Goal: Task Accomplishment & Management: Manage account settings

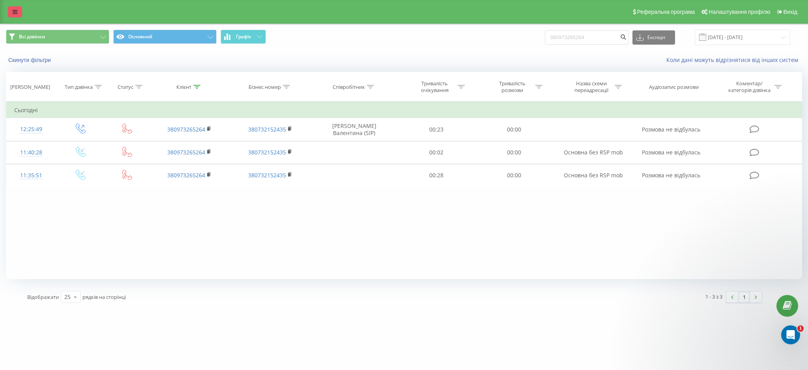
click at [13, 11] on icon at bounding box center [15, 12] width 5 height 6
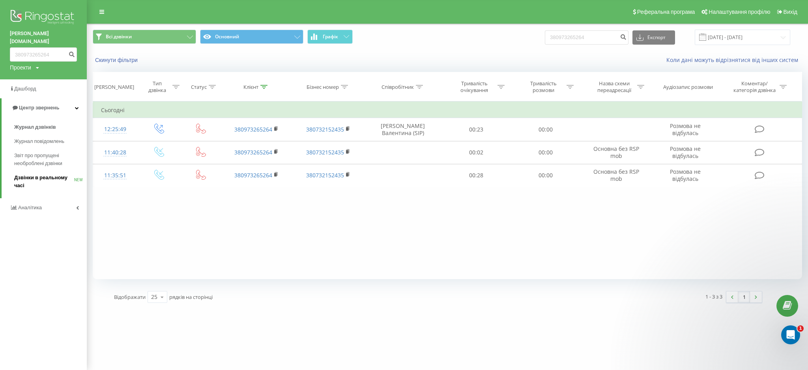
click at [46, 174] on span "Дзвінки в реальному часі" at bounding box center [44, 182] width 60 height 16
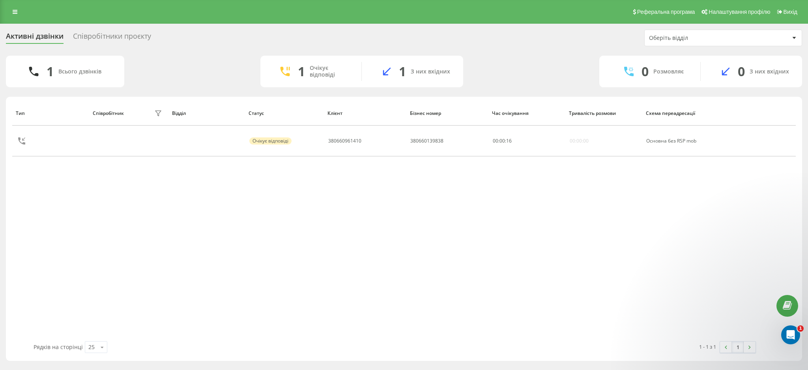
click at [129, 39] on div "Співробітники проєкту" at bounding box center [112, 38] width 78 height 12
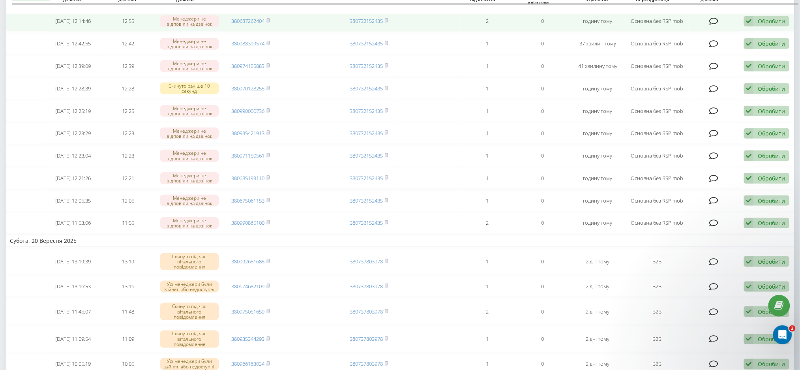
scroll to position [52, 0]
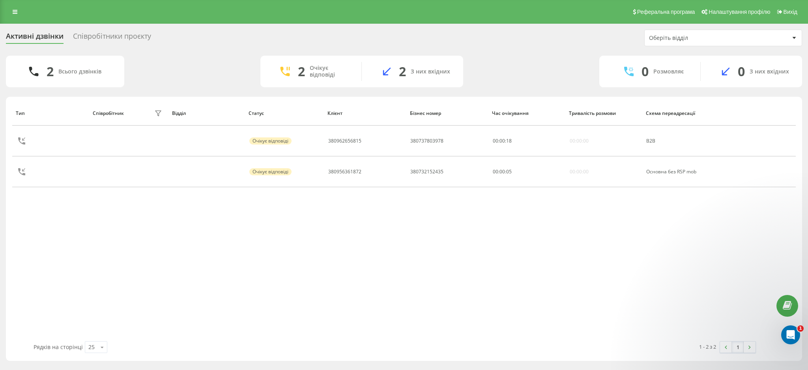
click at [109, 34] on div "Співробітники проєкту" at bounding box center [112, 38] width 78 height 12
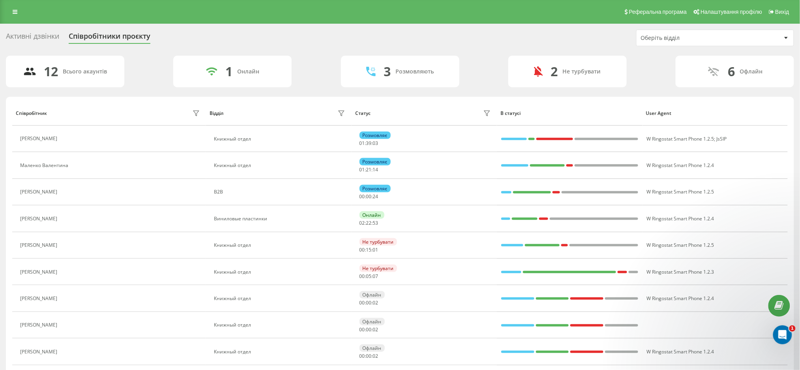
click at [28, 34] on div "Активні дзвінки" at bounding box center [32, 38] width 53 height 12
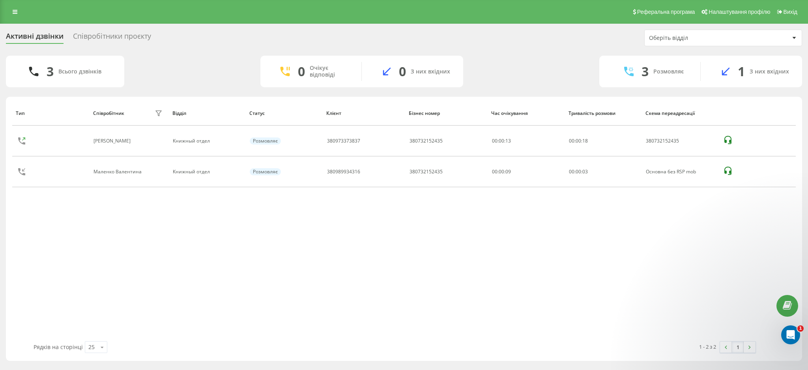
click at [155, 258] on div "Тип Співробітник фільтру Відділ Статус Клієнт Бізнес номер Час очікування Трива…" at bounding box center [404, 221] width 784 height 240
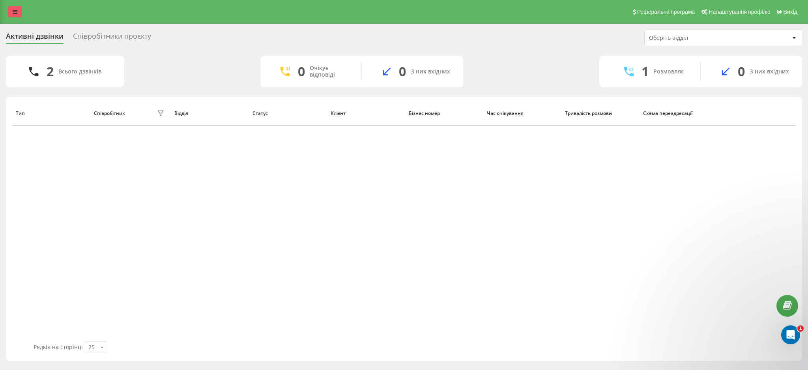
click at [11, 13] on link at bounding box center [15, 11] width 14 height 11
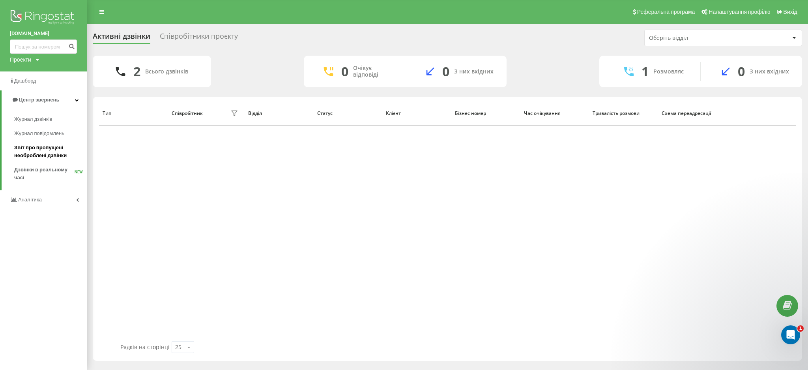
click at [37, 147] on span "Звіт про пропущені необроблені дзвінки" at bounding box center [48, 152] width 69 height 16
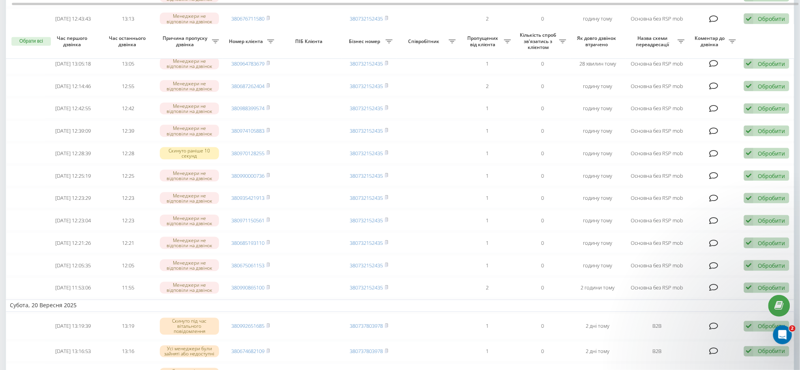
scroll to position [316, 0]
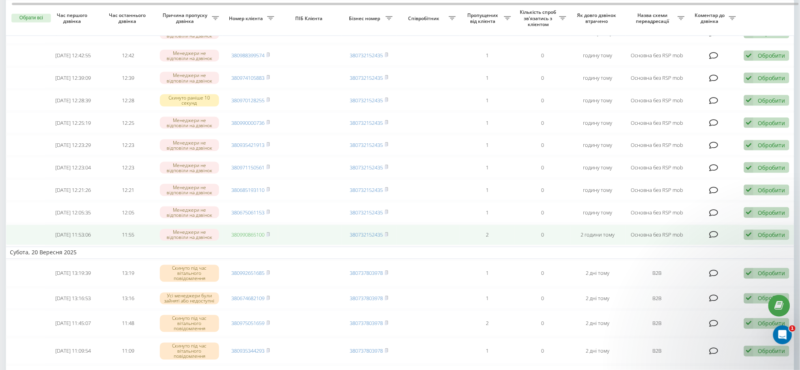
click at [250, 238] on link "380990865100" at bounding box center [247, 234] width 33 height 7
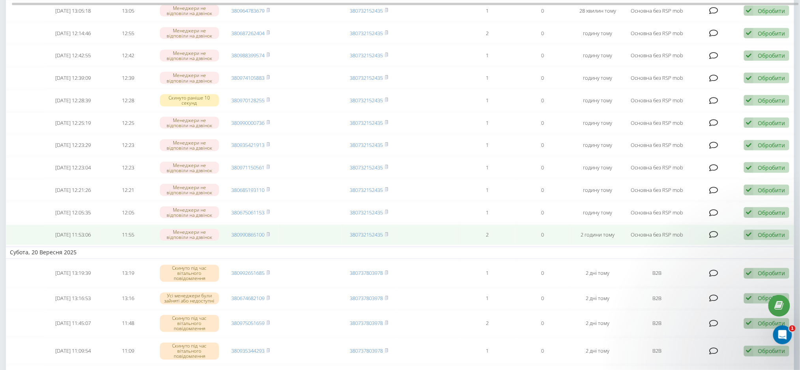
scroll to position [263, 0]
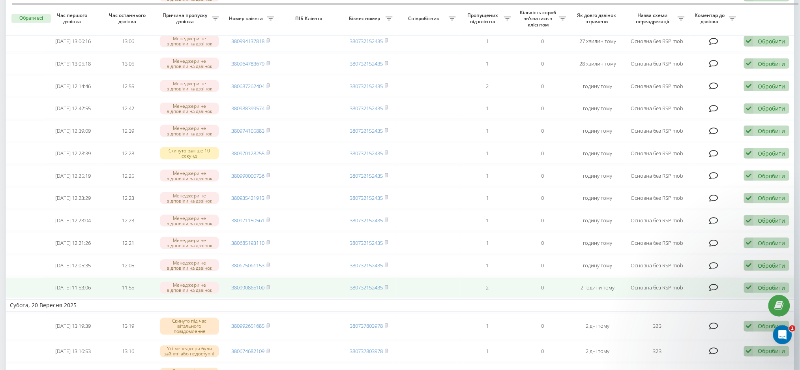
click at [750, 293] on icon at bounding box center [748, 287] width 9 height 11
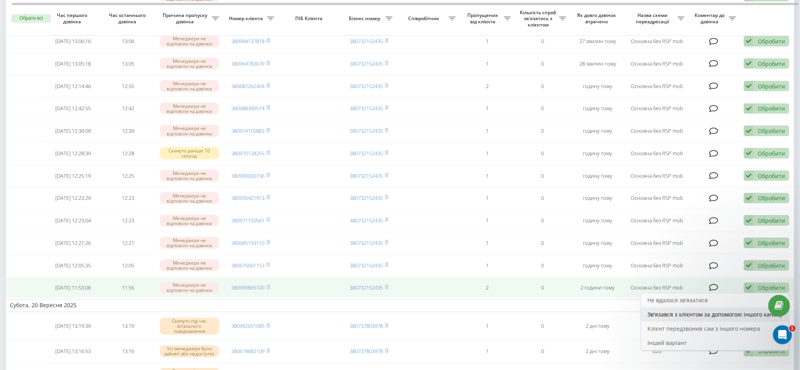
click at [680, 318] on span "Зв'язався з клієнтом за допомогою іншого каналу" at bounding box center [714, 313] width 135 height 7
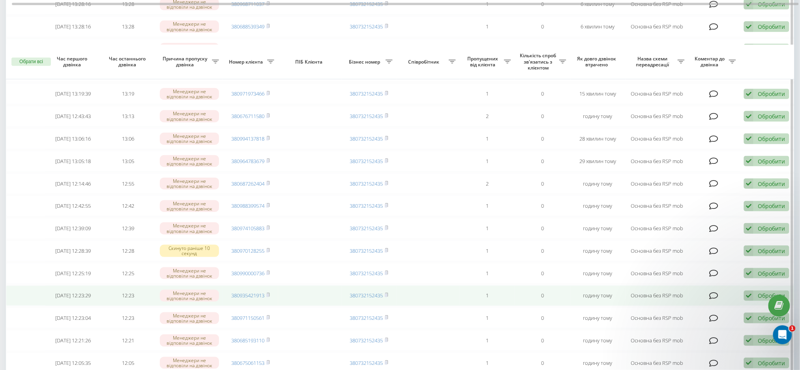
scroll to position [210, 0]
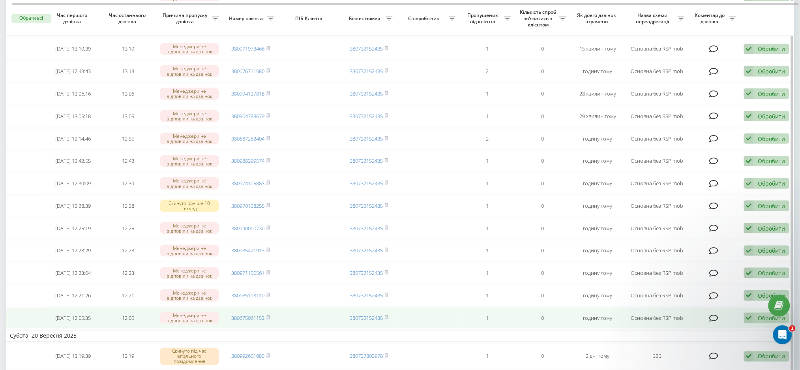
click at [247, 328] on td "380675061153" at bounding box center [250, 317] width 55 height 21
click at [249, 321] on link "380675061153" at bounding box center [247, 317] width 33 height 7
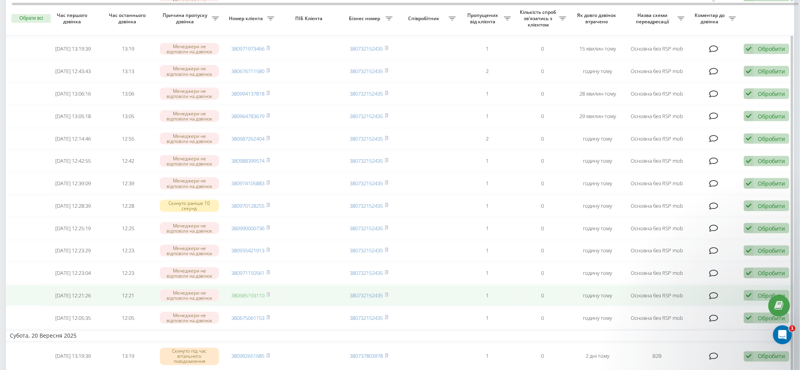
click at [252, 299] on link "380685193110" at bounding box center [247, 295] width 33 height 7
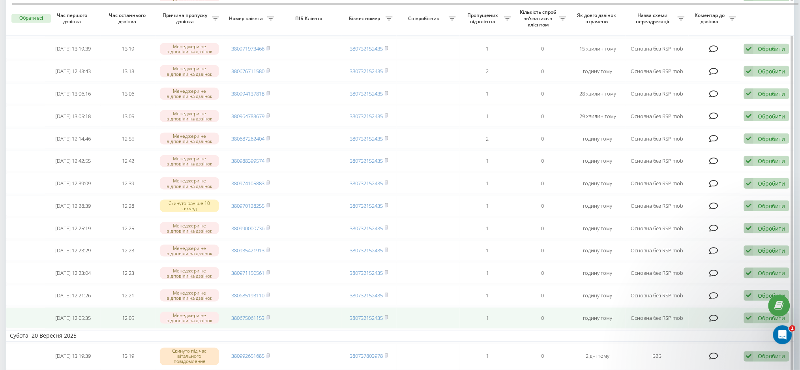
click at [755, 323] on div "Обробити Не вдалося зв'язатися Зв'язався з клієнтом за допомогою іншого каналу …" at bounding box center [766, 317] width 45 height 11
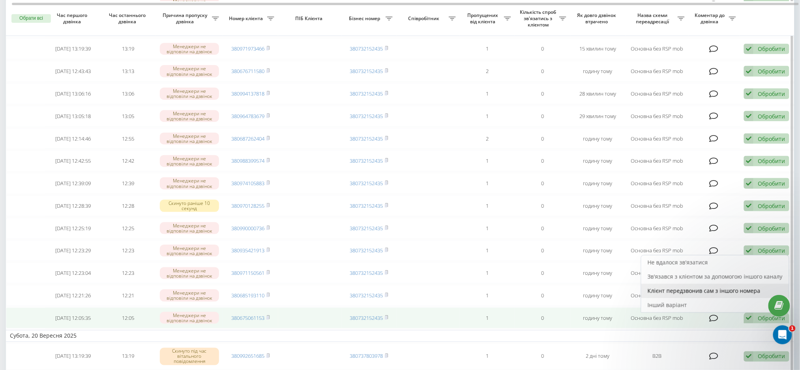
click at [705, 294] on span "Клієнт передзвонив сам з іншого номера" at bounding box center [703, 290] width 113 height 7
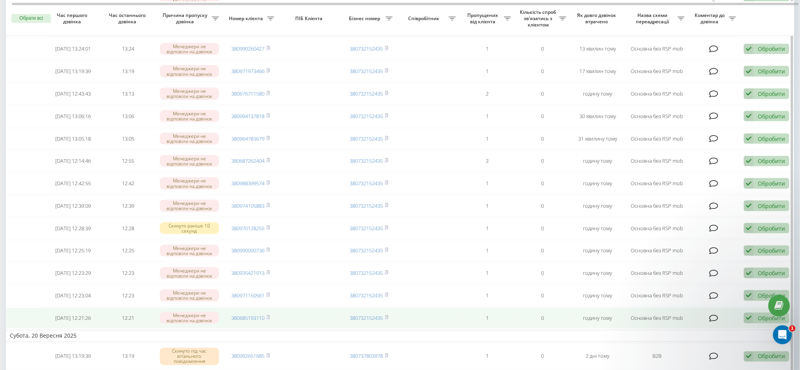
click at [758, 322] on div "Обробити" at bounding box center [770, 317] width 27 height 7
click at [694, 266] on span "Не вдалося зв'язатися" at bounding box center [677, 261] width 60 height 7
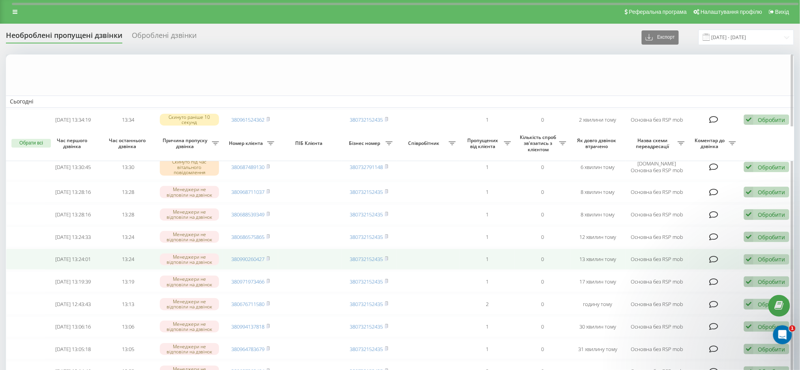
scroll to position [263, 0]
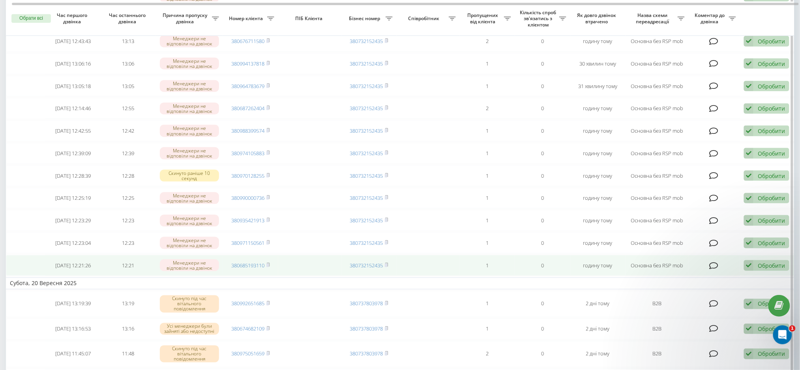
click at [751, 271] on icon at bounding box center [748, 265] width 9 height 11
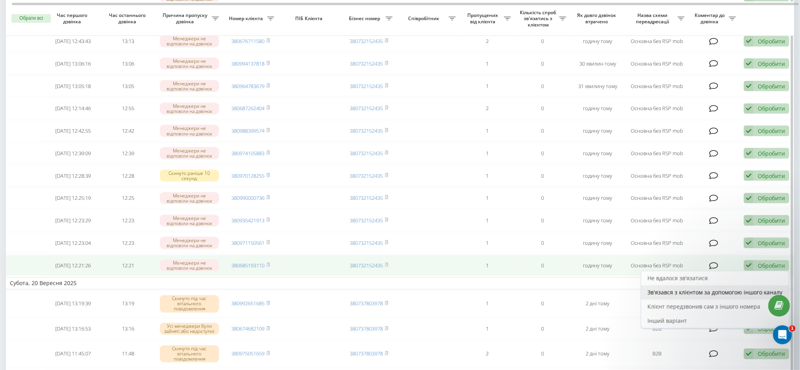
click at [693, 296] on span "Зв'язався з клієнтом за допомогою іншого каналу" at bounding box center [714, 291] width 135 height 7
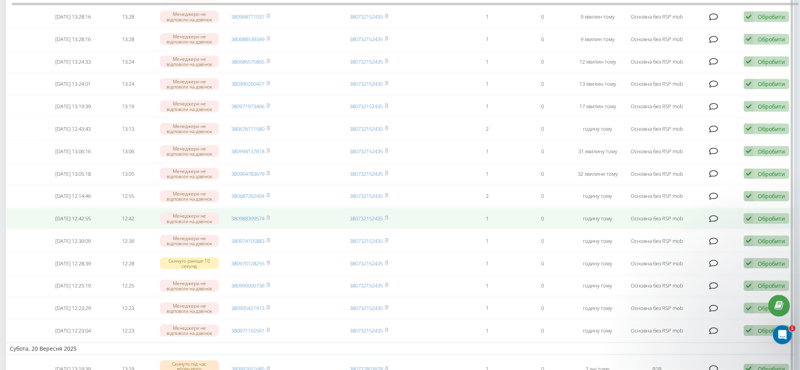
scroll to position [70, 0]
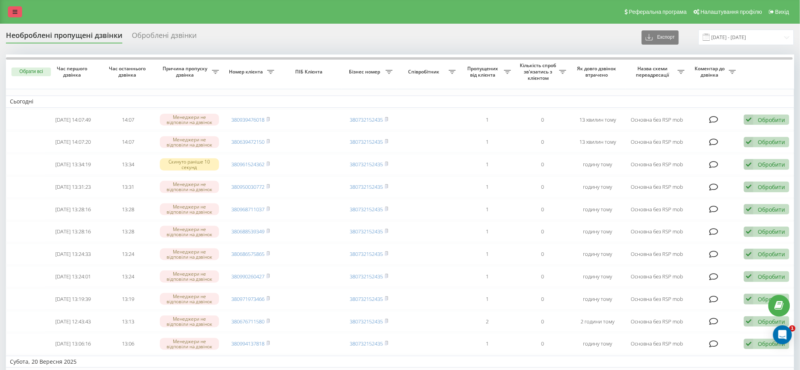
click at [14, 7] on link at bounding box center [15, 11] width 14 height 11
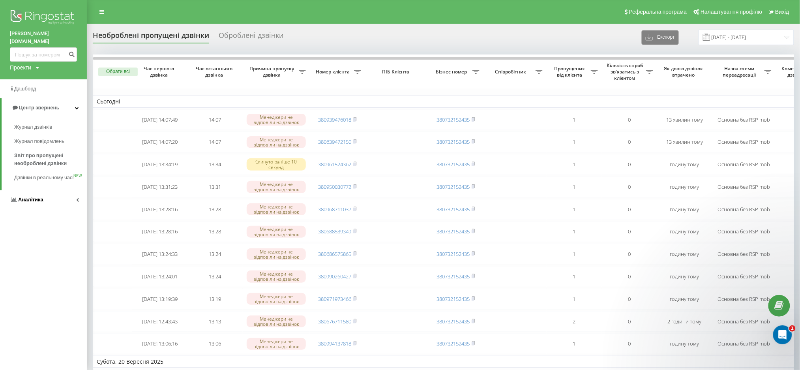
click at [34, 200] on span "Аналiтика" at bounding box center [30, 199] width 25 height 6
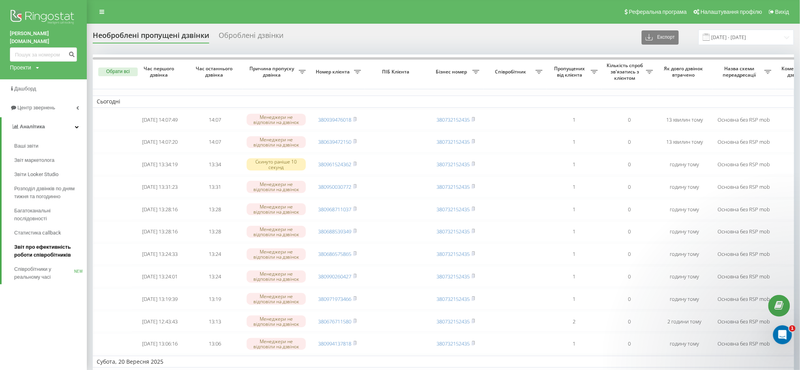
click at [34, 243] on span "Звіт про ефективність роботи співробітників" at bounding box center [48, 251] width 69 height 16
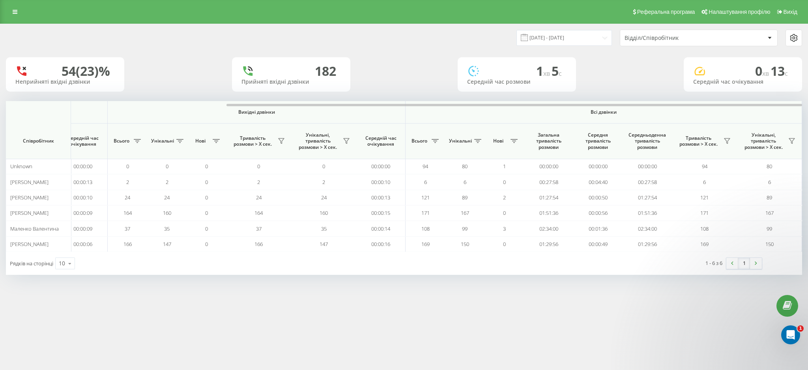
click at [704, 104] on div at bounding box center [404, 104] width 796 height 6
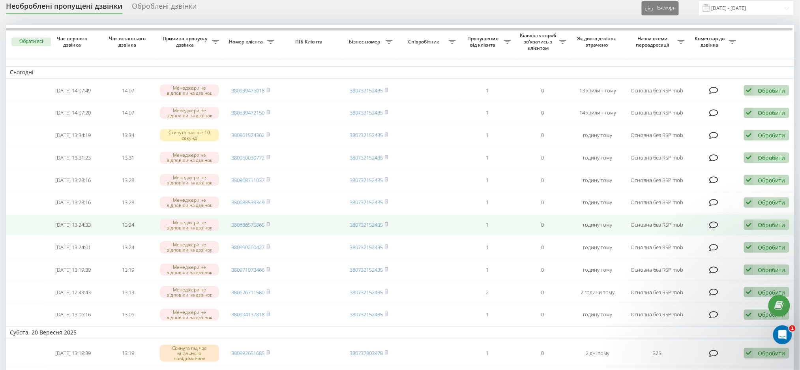
scroll to position [52, 0]
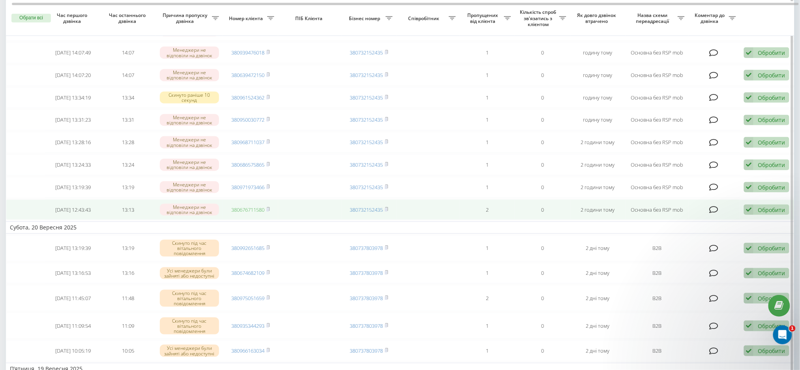
click at [245, 213] on link "380676711580" at bounding box center [247, 209] width 33 height 7
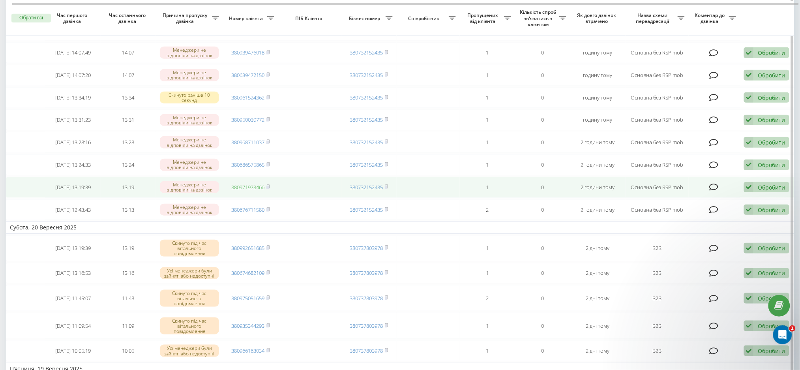
click at [242, 191] on link "380971973466" at bounding box center [247, 186] width 33 height 7
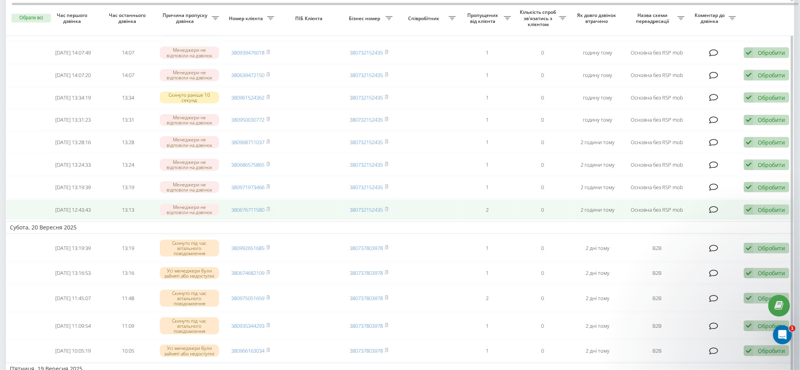
click at [776, 211] on td "Обробити Не вдалося зв'язатися Зв'язався з клієнтом за допомогою іншого каналу …" at bounding box center [767, 209] width 55 height 21
click at [777, 213] on div "Обробити" at bounding box center [770, 209] width 27 height 7
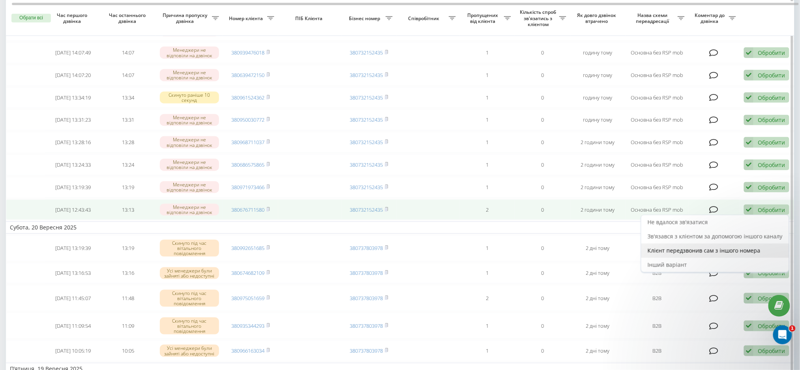
click at [718, 254] on span "Клієнт передзвонив сам з іншого номера" at bounding box center [703, 250] width 113 height 7
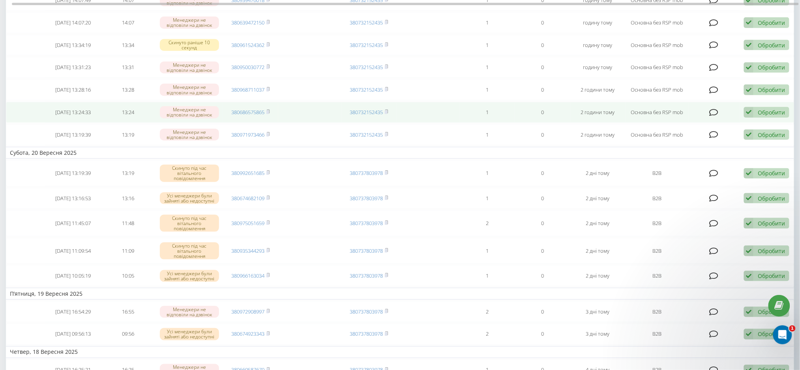
scroll to position [105, 0]
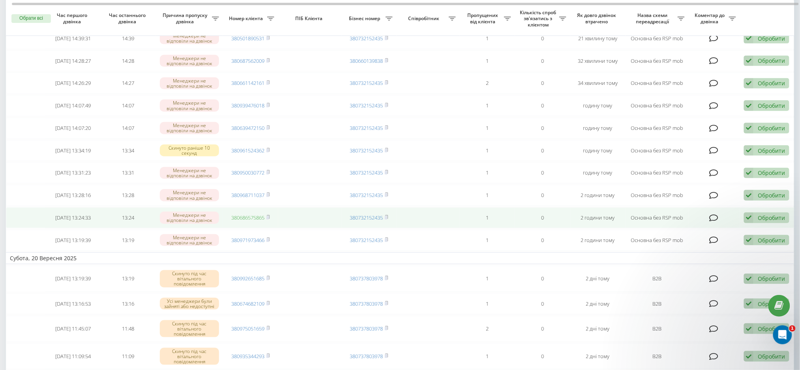
click at [247, 221] on link "380686575865" at bounding box center [247, 217] width 33 height 7
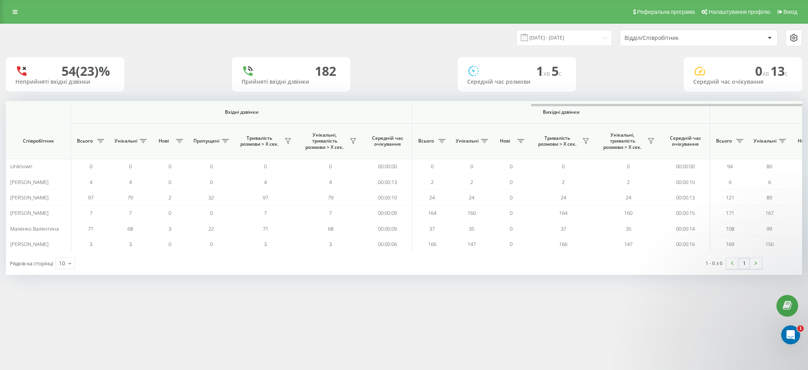
scroll to position [0, 305]
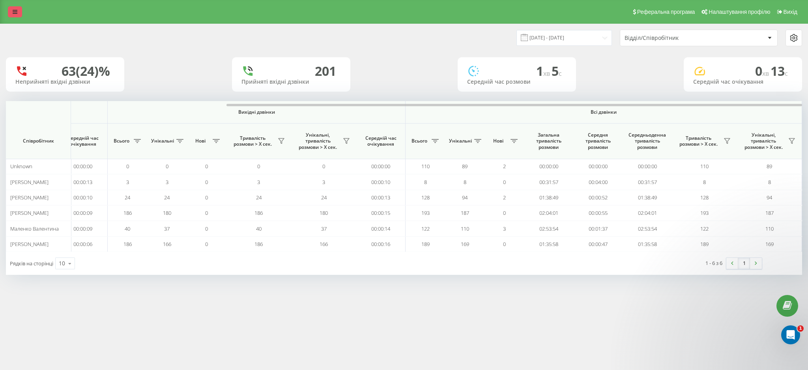
click at [14, 10] on icon at bounding box center [15, 12] width 5 height 6
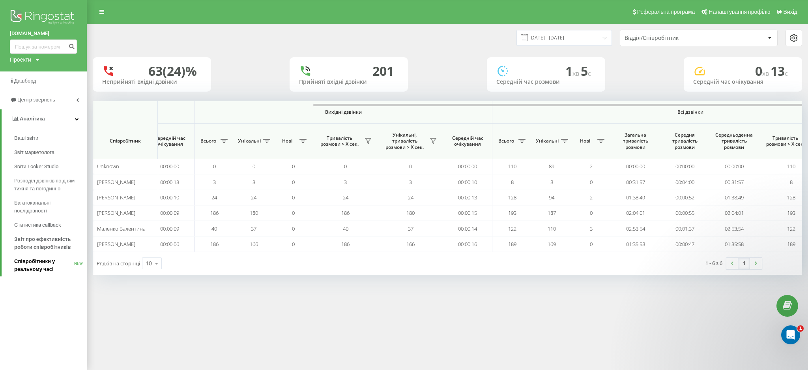
click at [50, 269] on span "Співробітники у реальному часі" at bounding box center [44, 265] width 60 height 16
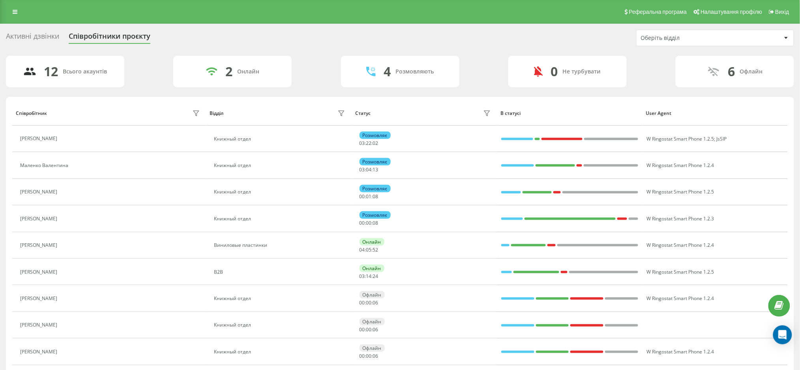
click at [36, 34] on div "Активні дзвінки" at bounding box center [32, 38] width 53 height 12
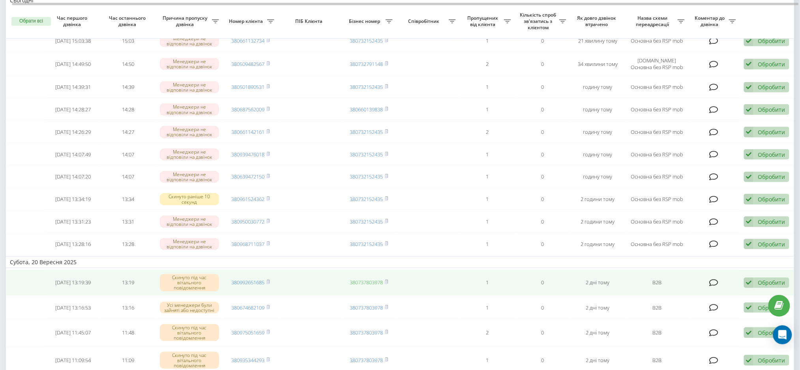
scroll to position [105, 0]
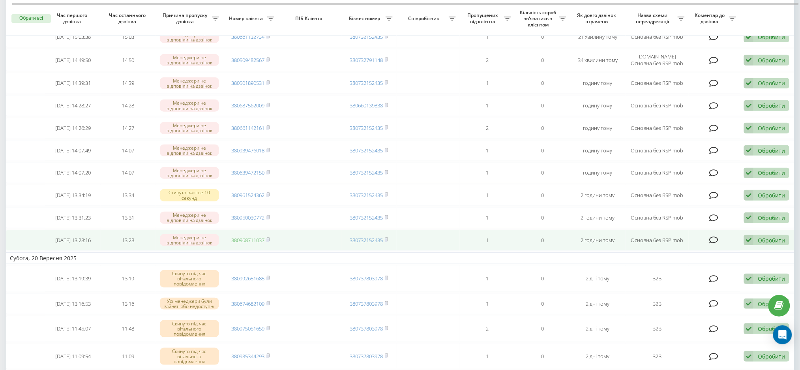
click at [245, 243] on link "380968711037" at bounding box center [247, 239] width 33 height 7
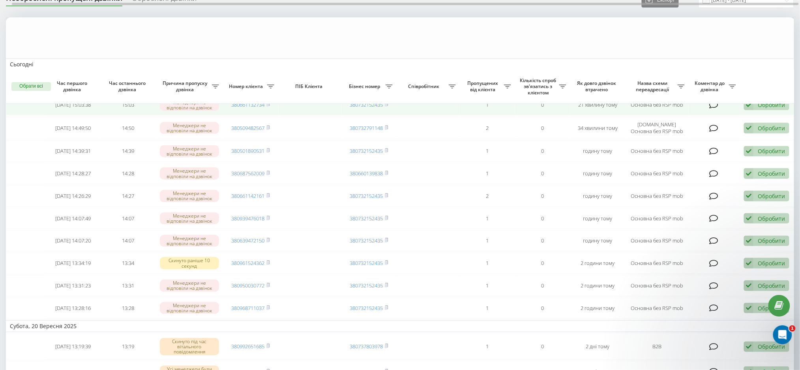
scroll to position [0, 0]
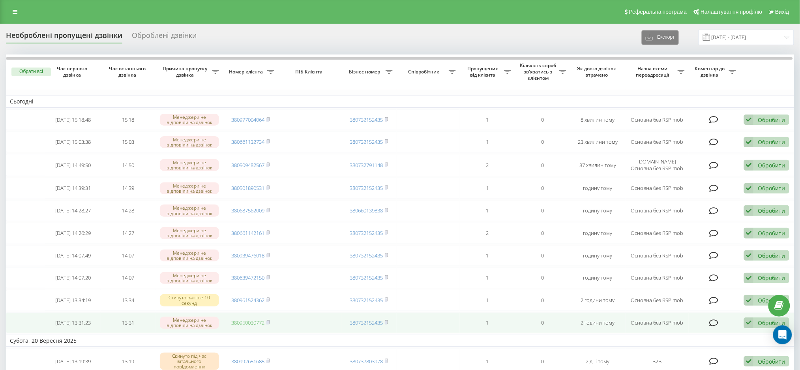
click at [247, 326] on link "380950030772" at bounding box center [247, 322] width 33 height 7
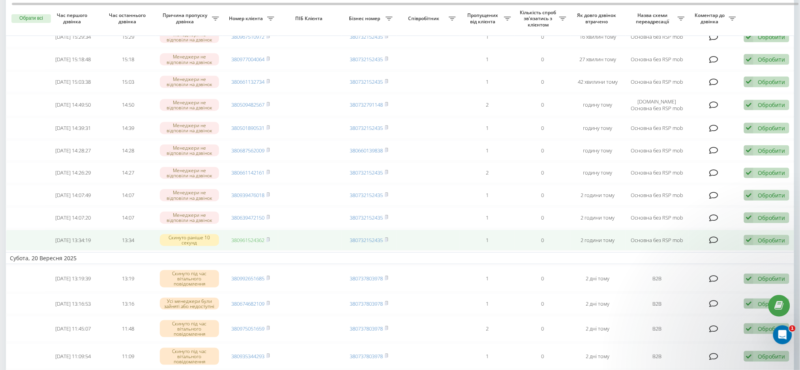
click at [249, 243] on link "380961524362" at bounding box center [247, 239] width 33 height 7
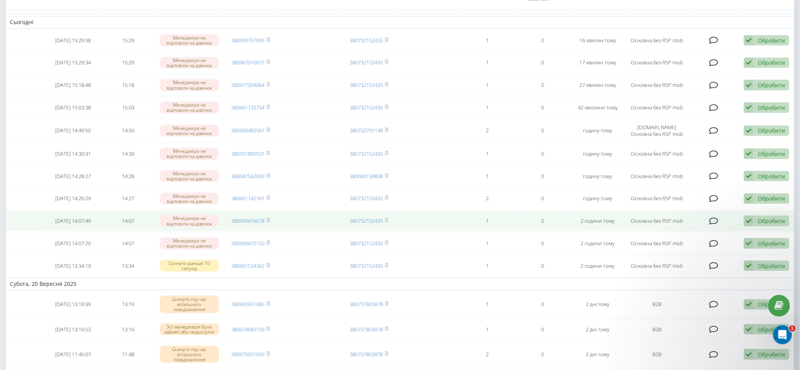
scroll to position [105, 0]
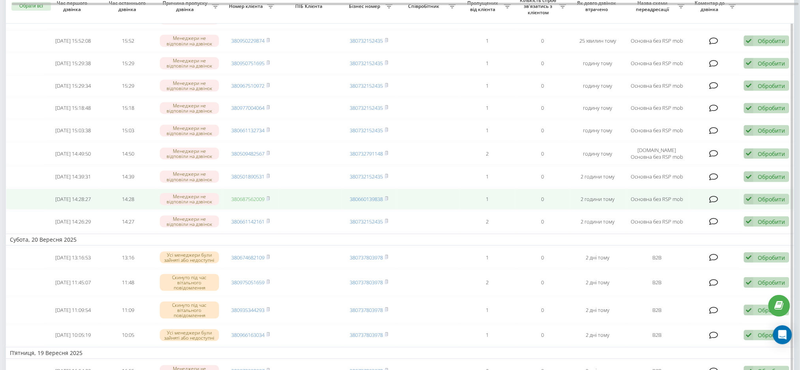
scroll to position [105, 0]
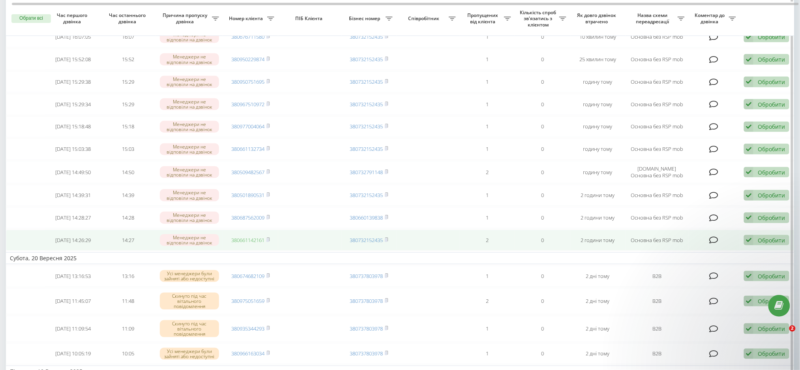
click at [247, 243] on link "380661142161" at bounding box center [247, 239] width 33 height 7
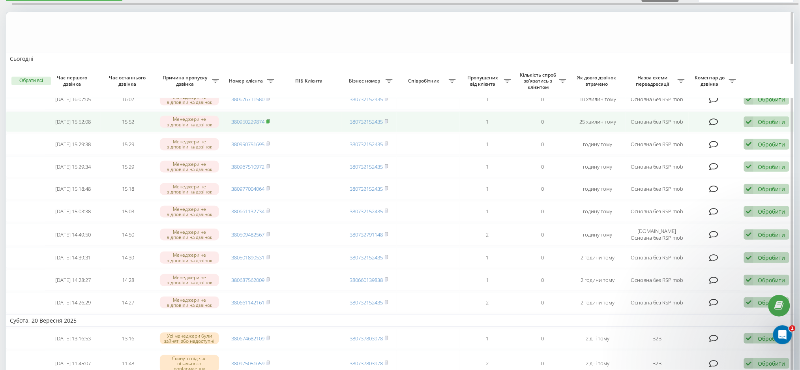
scroll to position [0, 0]
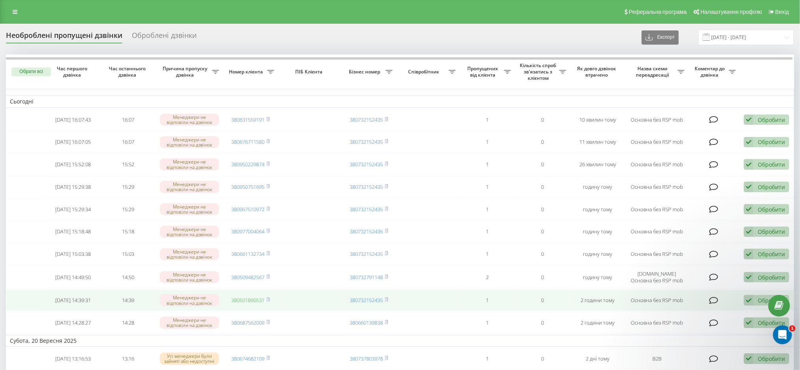
click at [245, 303] on link "380501890531" at bounding box center [247, 299] width 33 height 7
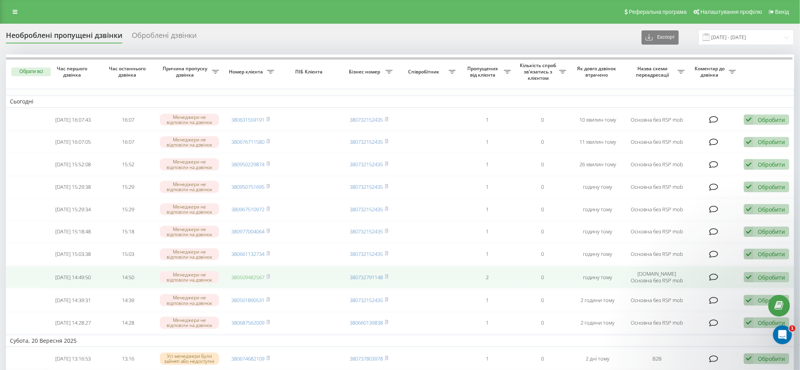
click at [242, 281] on link "380509482567" at bounding box center [247, 276] width 33 height 7
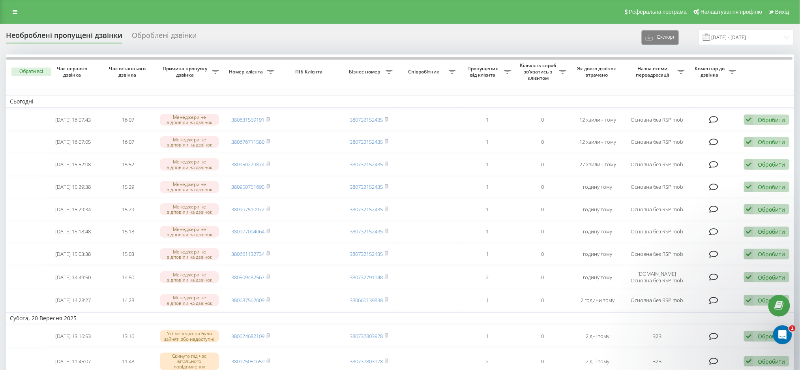
click at [762, 75] on th at bounding box center [767, 71] width 55 height 35
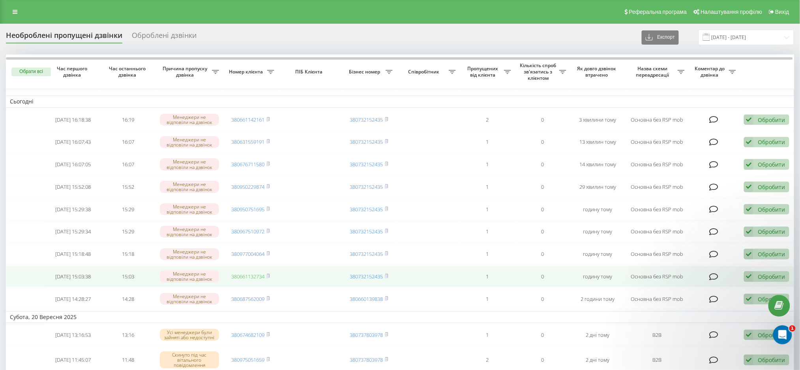
click at [246, 280] on link "380661132734" at bounding box center [247, 276] width 33 height 7
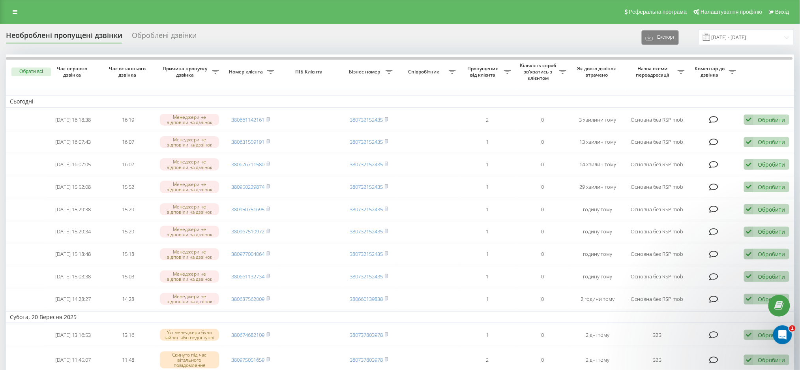
click at [760, 74] on th at bounding box center [767, 71] width 55 height 35
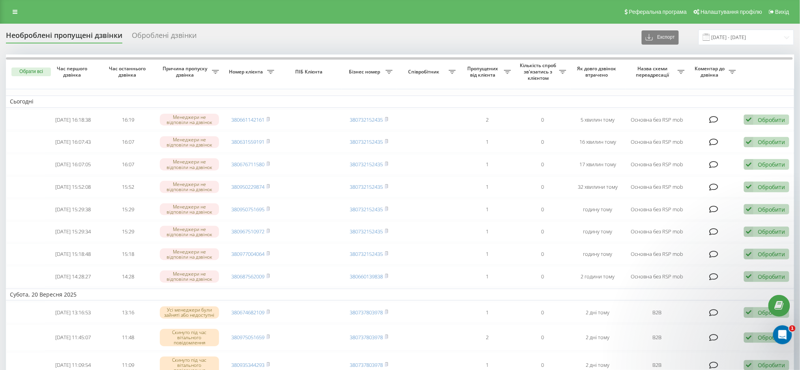
click at [783, 73] on th at bounding box center [767, 71] width 55 height 35
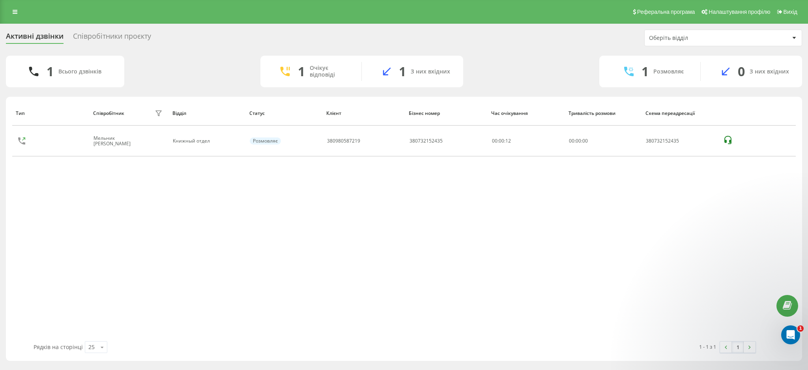
click at [19, 3] on div "Реферальна програма Налаштування профілю Вихід" at bounding box center [404, 12] width 808 height 24
click at [17, 9] on icon at bounding box center [15, 12] width 5 height 6
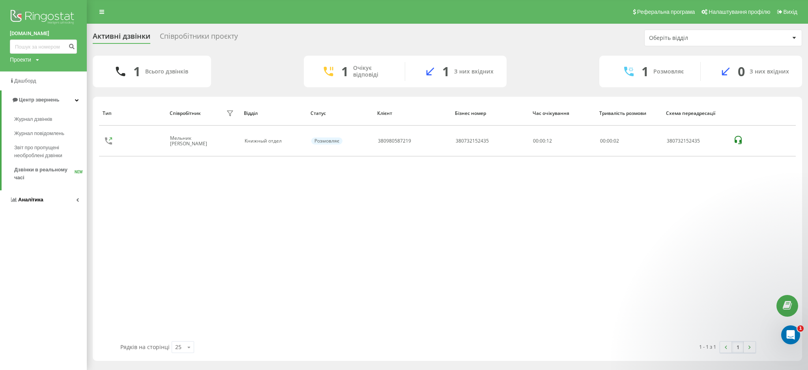
click at [43, 198] on link "Аналiтика" at bounding box center [43, 199] width 87 height 19
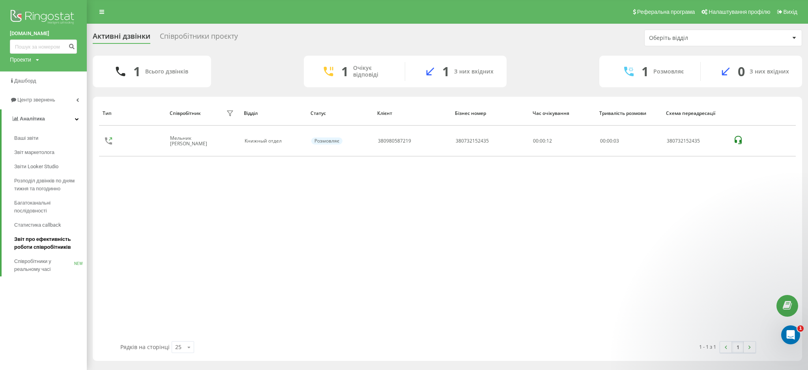
click at [38, 244] on span "Звіт про ефективність роботи співробітників" at bounding box center [48, 243] width 69 height 16
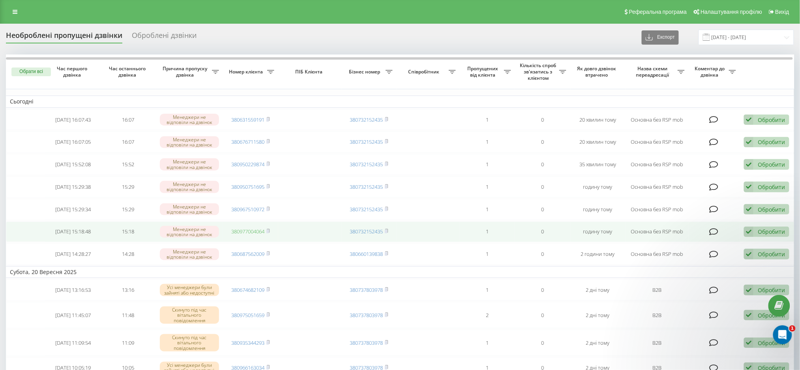
click at [245, 235] on link "380977004064" at bounding box center [247, 231] width 33 height 7
click at [765, 235] on div "Обробити" at bounding box center [770, 231] width 27 height 7
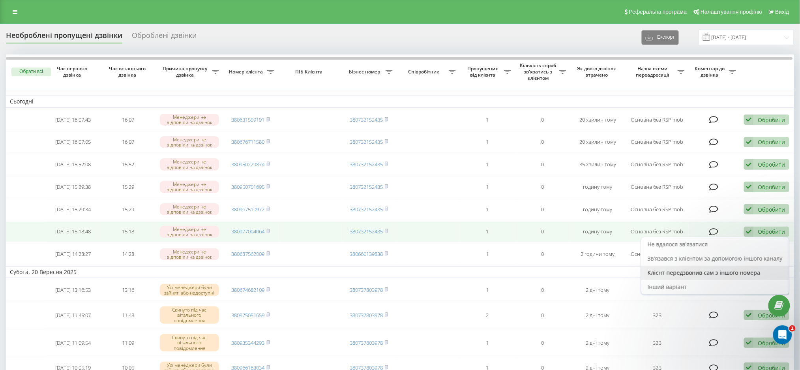
click at [671, 276] on span "Клієнт передзвонив сам з іншого номера" at bounding box center [703, 272] width 113 height 7
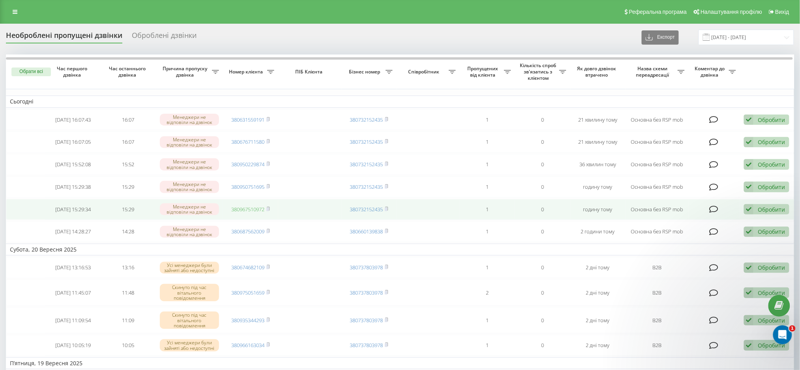
click at [249, 213] on link "380967510972" at bounding box center [247, 209] width 33 height 7
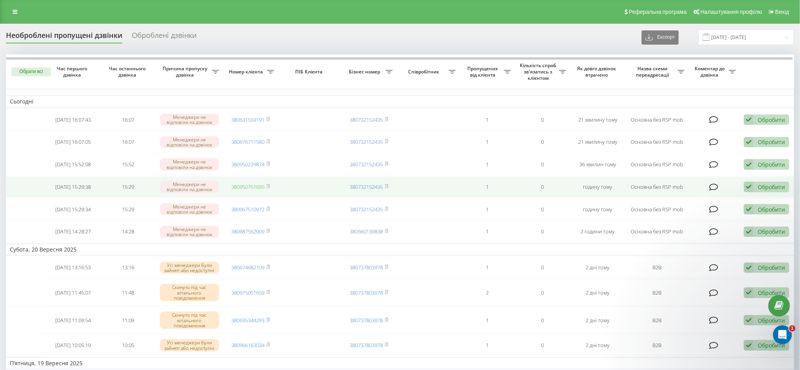
click at [249, 189] on link "380950751695" at bounding box center [247, 186] width 33 height 7
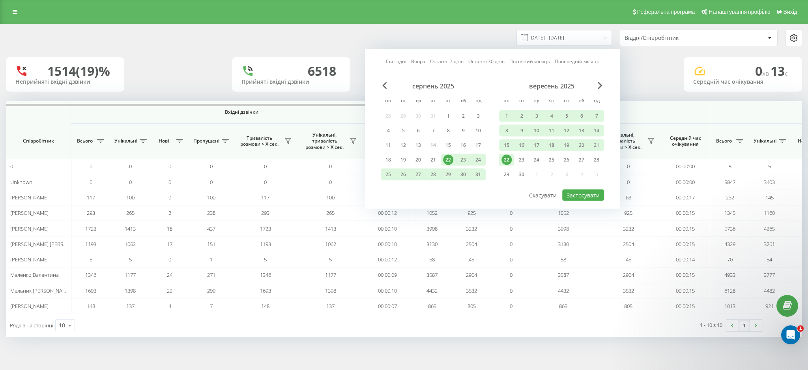
click at [507, 155] on div "22" at bounding box center [506, 160] width 10 height 10
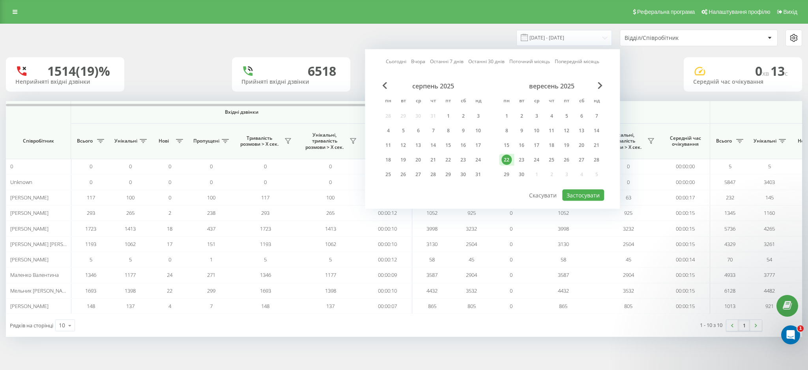
click at [507, 155] on div "22" at bounding box center [506, 160] width 10 height 10
drag, startPoint x: 591, startPoint y: 192, endPoint x: 595, endPoint y: 189, distance: 5.1
click at [591, 192] on button "Застосувати" at bounding box center [583, 194] width 42 height 11
type input "22.09.2025 - 22.09.2025"
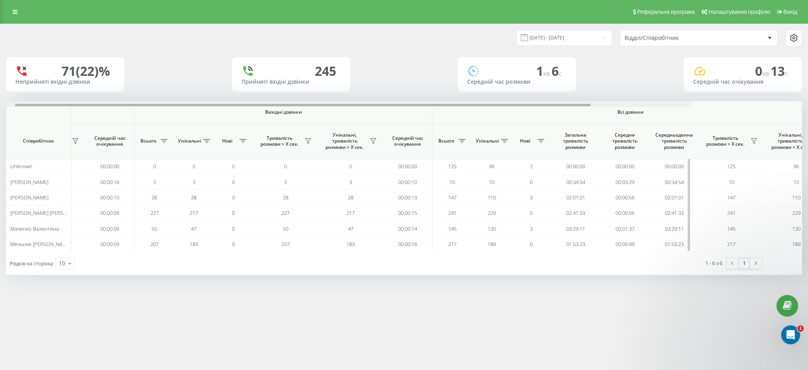
scroll to position [0, 305]
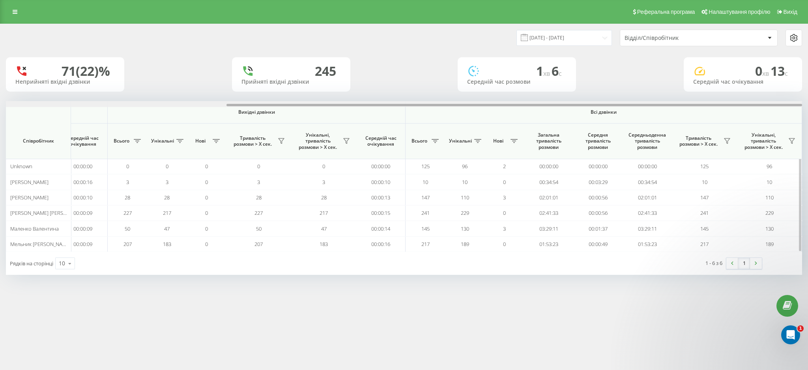
drag, startPoint x: 515, startPoint y: 104, endPoint x: 795, endPoint y: 105, distance: 280.1
click at [795, 105] on div at bounding box center [514, 105] width 576 height 2
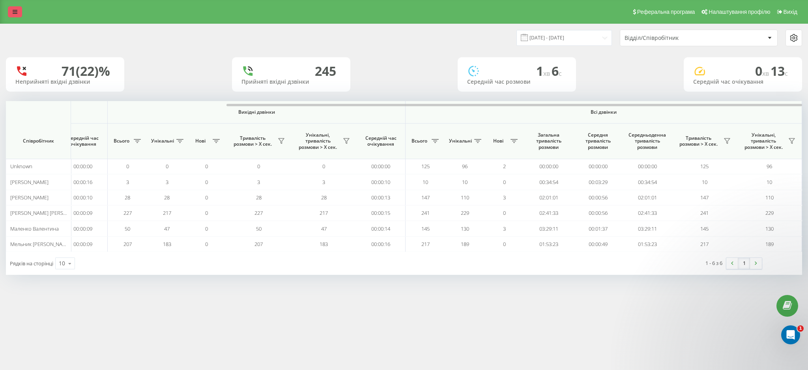
drag, startPoint x: 15, startPoint y: 7, endPoint x: 34, endPoint y: 65, distance: 61.6
click at [15, 7] on link at bounding box center [15, 11] width 14 height 11
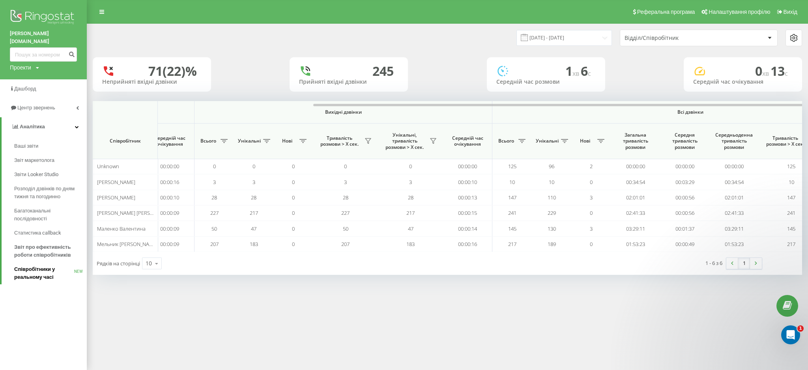
click at [42, 270] on span "Співробітники у реальному часі" at bounding box center [44, 273] width 60 height 16
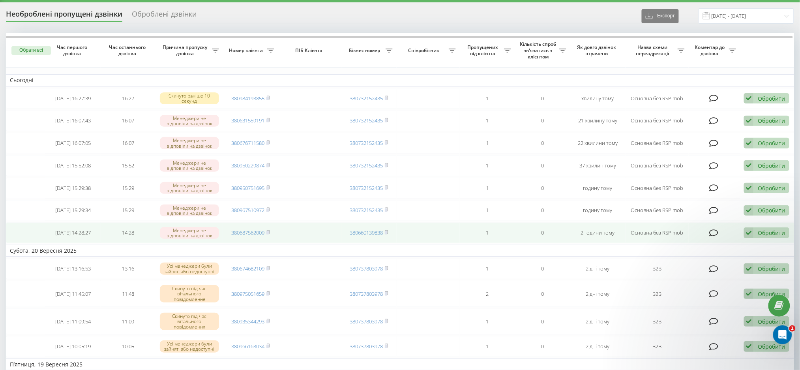
scroll to position [52, 0]
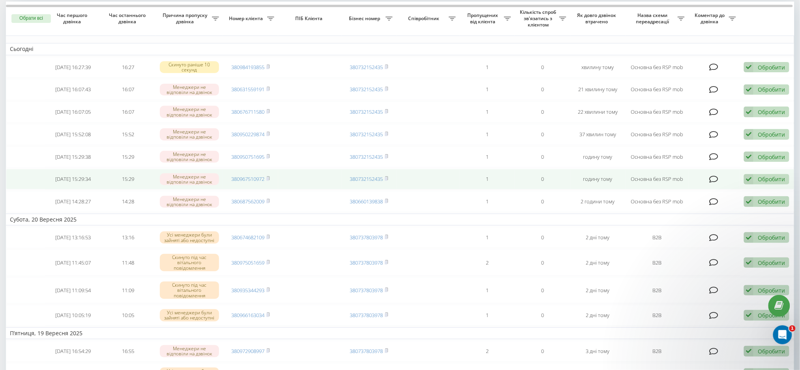
click at [759, 183] on div "Обробити" at bounding box center [770, 178] width 27 height 7
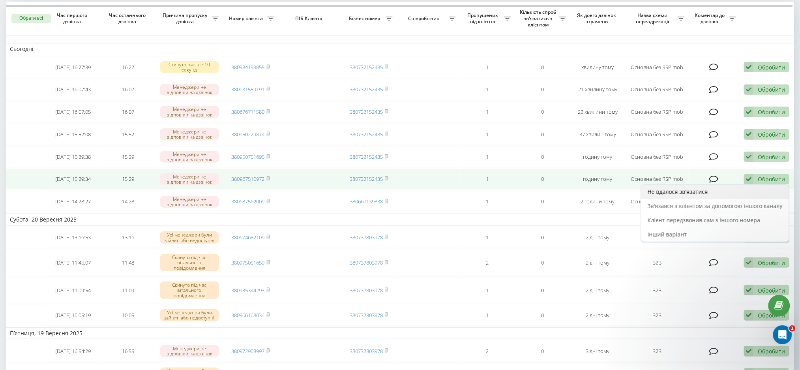
click at [703, 195] on span "Не вдалося зв'язатися" at bounding box center [677, 191] width 60 height 7
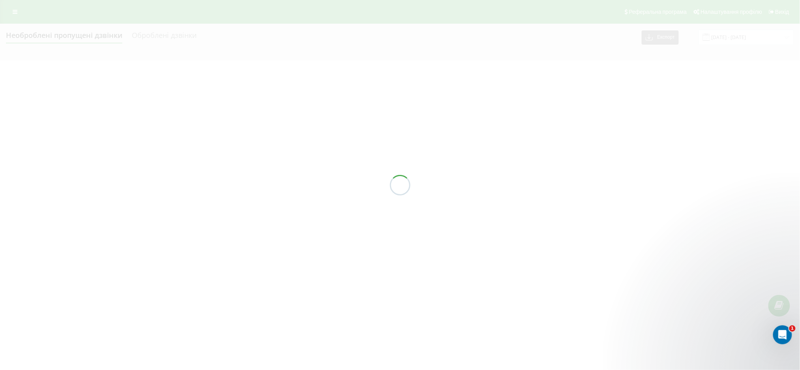
scroll to position [0, 0]
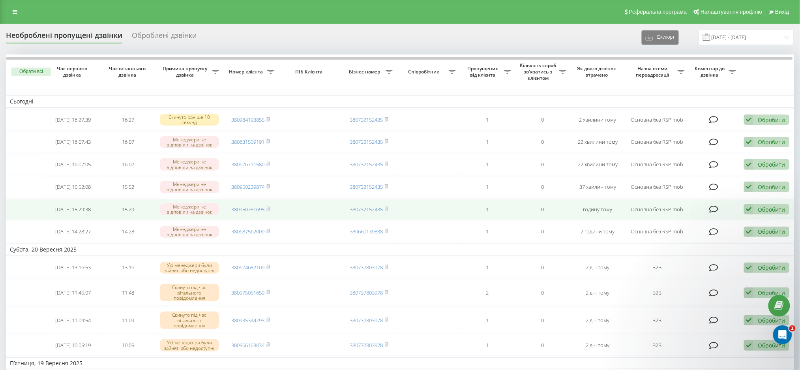
click at [764, 213] on div "Обробити" at bounding box center [770, 209] width 27 height 7
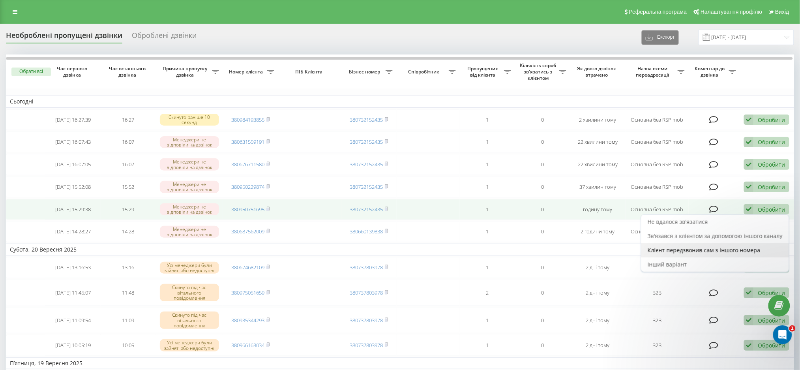
click at [688, 254] on span "Клієнт передзвонив сам з іншого номера" at bounding box center [703, 249] width 113 height 7
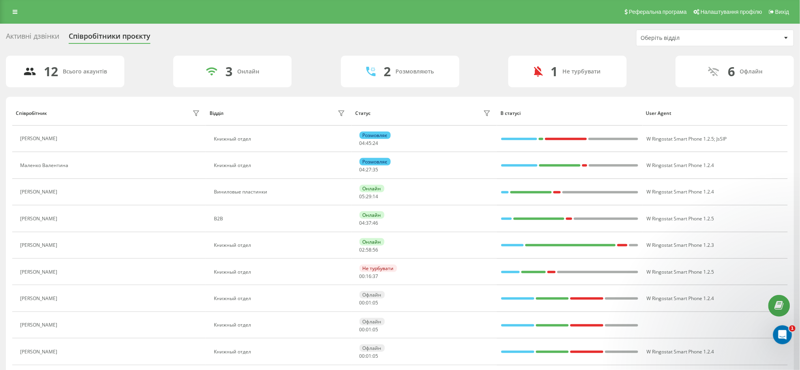
click at [733, 98] on div "Співробітник Відділ Статус В статусі User Agent [PERSON_NAME] отдел Розмовляє 0…" at bounding box center [400, 283] width 788 height 372
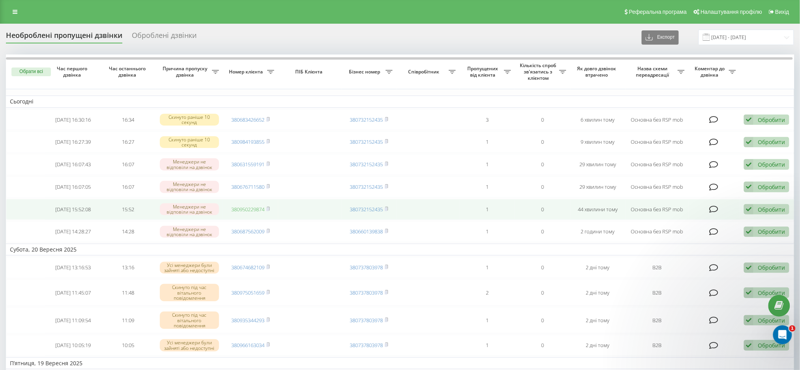
click at [244, 210] on link "380950229874" at bounding box center [247, 209] width 33 height 7
click at [752, 208] on icon at bounding box center [748, 209] width 9 height 11
click at [720, 223] on div "Не вдалося зв'язатися" at bounding box center [715, 222] width 148 height 14
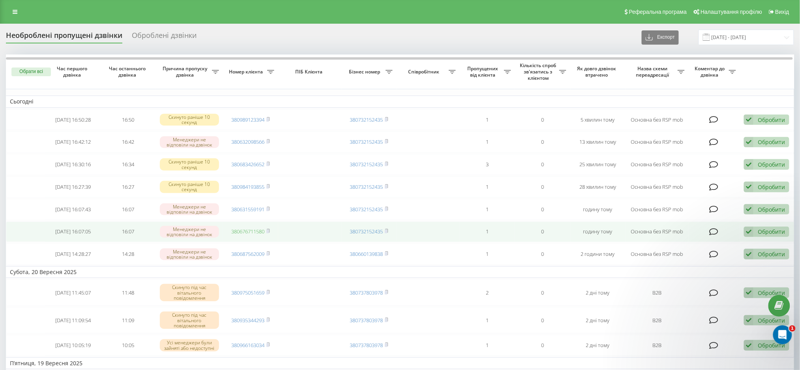
click at [242, 235] on link "380676711580" at bounding box center [247, 231] width 33 height 7
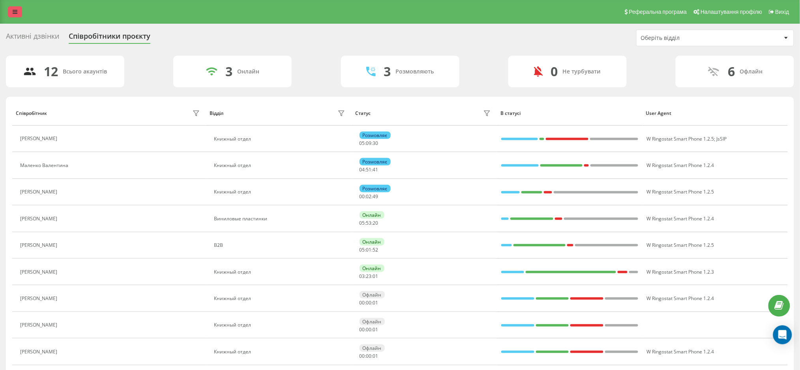
click at [14, 7] on link at bounding box center [15, 11] width 14 height 11
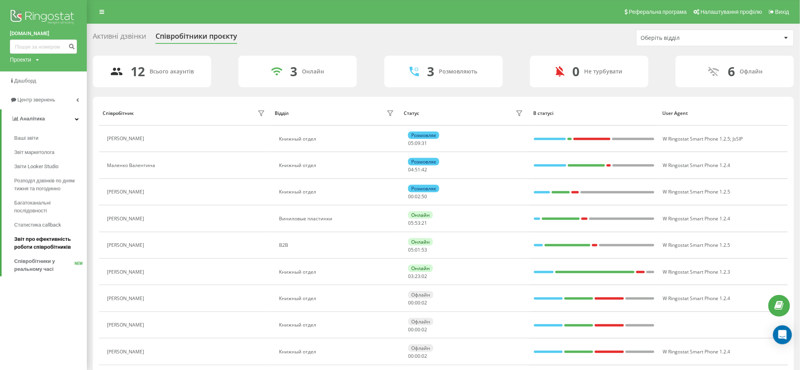
click at [39, 243] on span "Звіт про ефективність роботи співробітників" at bounding box center [48, 243] width 69 height 16
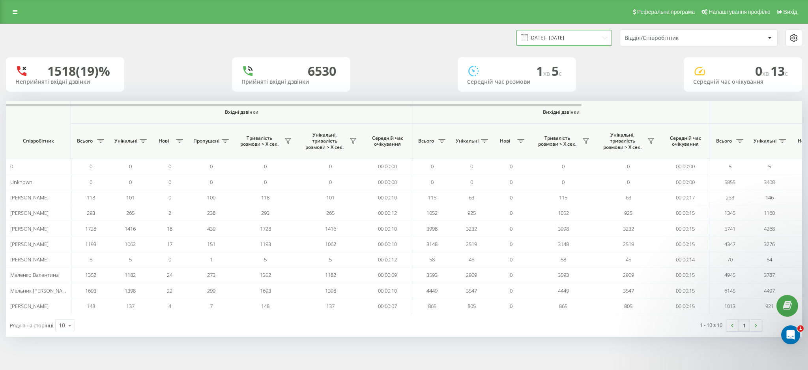
click at [566, 32] on input "[DATE] - [DATE]" at bounding box center [563, 37] width 95 height 15
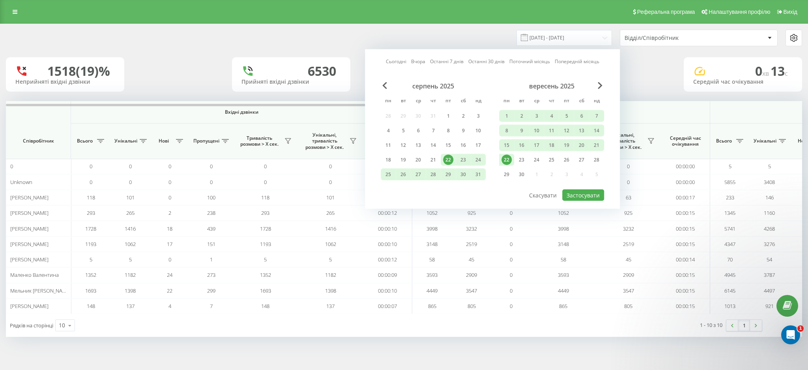
click at [507, 156] on div "22" at bounding box center [506, 160] width 10 height 10
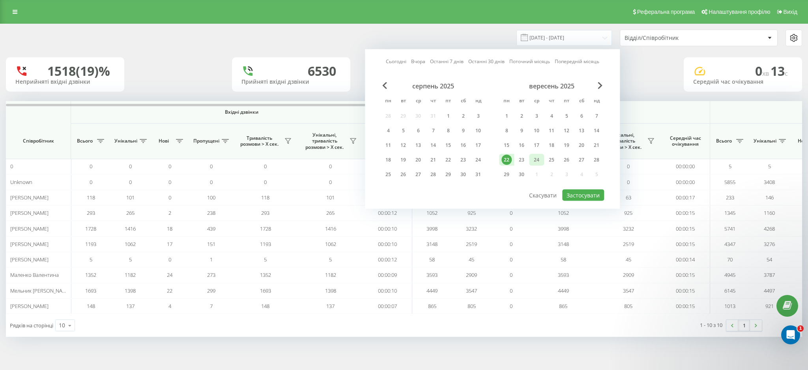
drag, startPoint x: 507, startPoint y: 156, endPoint x: 531, endPoint y: 164, distance: 25.2
click at [508, 156] on div "22" at bounding box center [506, 160] width 10 height 10
click at [593, 190] on button "Застосувати" at bounding box center [583, 194] width 42 height 11
type input "22.09.2025 - 22.09.2025"
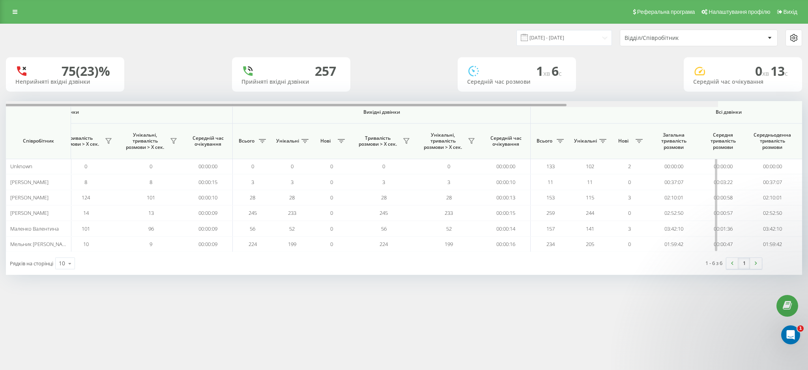
scroll to position [0, 305]
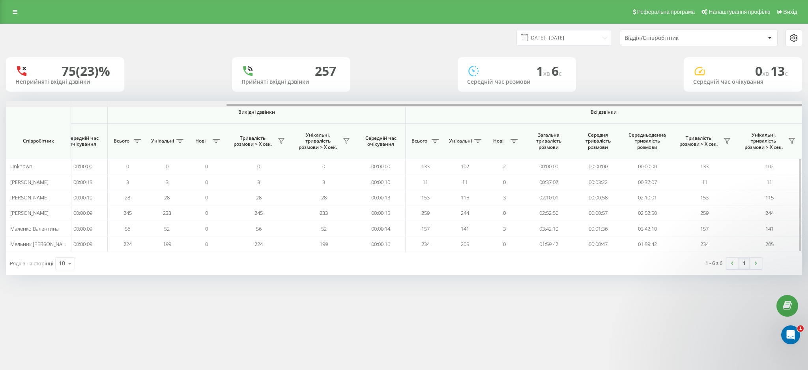
drag, startPoint x: 471, startPoint y: 104, endPoint x: 778, endPoint y: 101, distance: 306.6
click at [778, 102] on div at bounding box center [404, 104] width 796 height 6
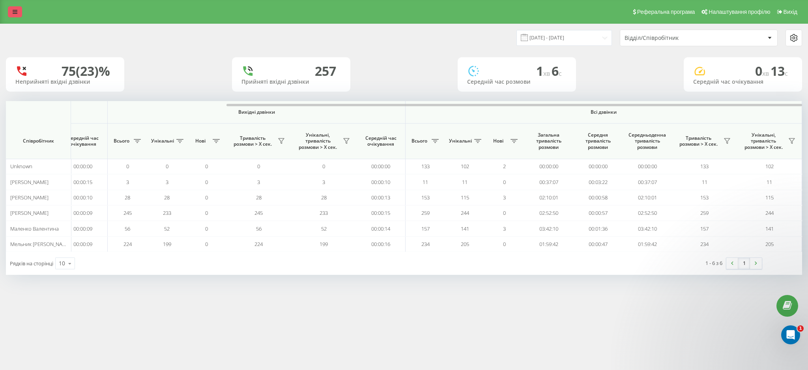
click at [18, 9] on link at bounding box center [15, 11] width 14 height 11
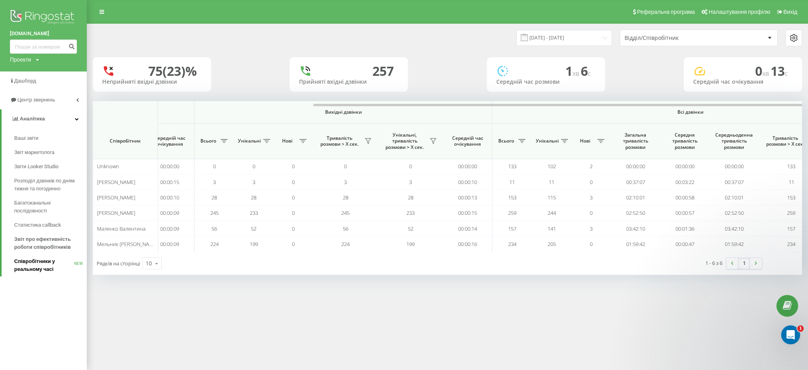
click at [47, 267] on span "Співробітники у реальному часі" at bounding box center [44, 265] width 60 height 16
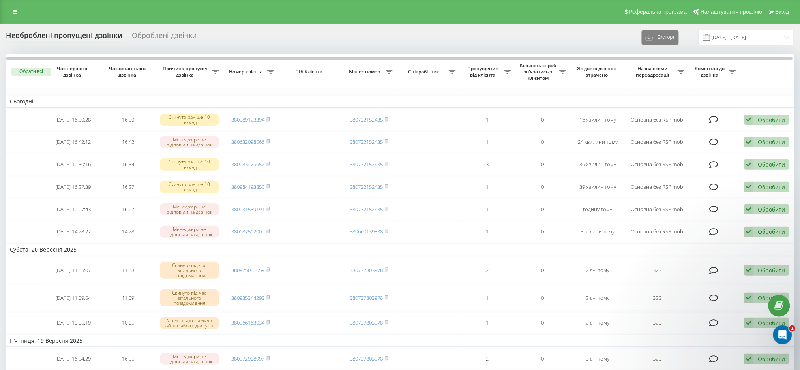
click at [759, 76] on th at bounding box center [767, 71] width 55 height 35
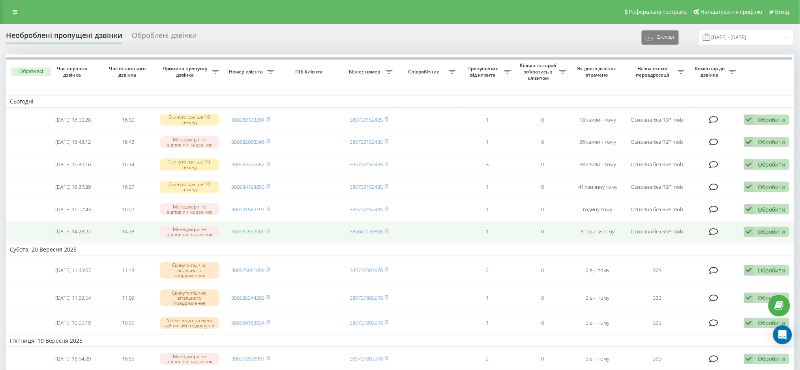
click at [247, 235] on link "380687562009" at bounding box center [247, 231] width 33 height 7
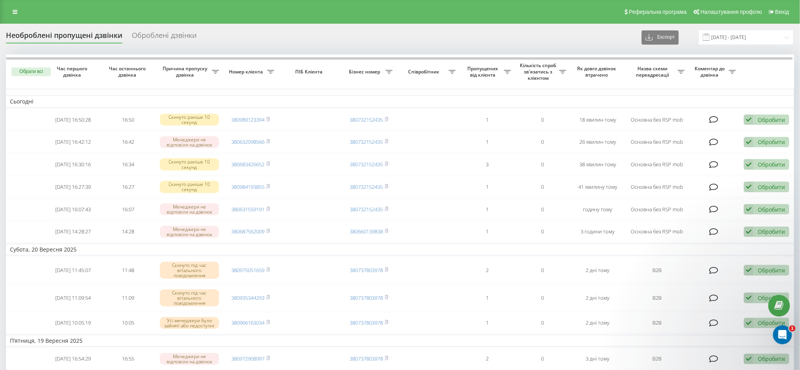
click at [400, 36] on div "Необроблені пропущені дзвінки Оброблені дзвінки Експорт .csv .xlsx 22.08.2025 -…" at bounding box center [400, 37] width 788 height 15
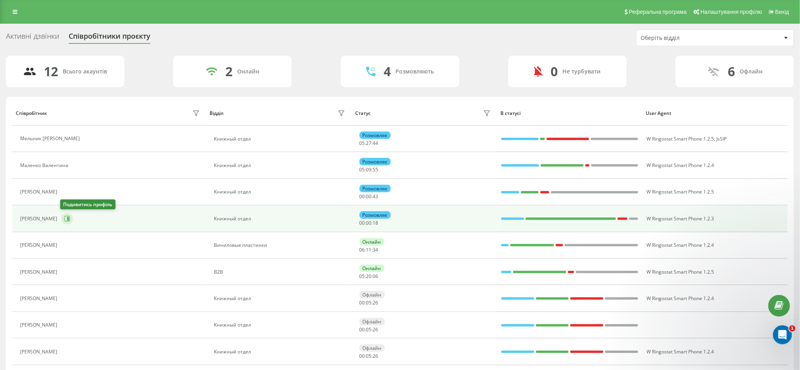
click at [65, 217] on icon at bounding box center [67, 218] width 6 height 6
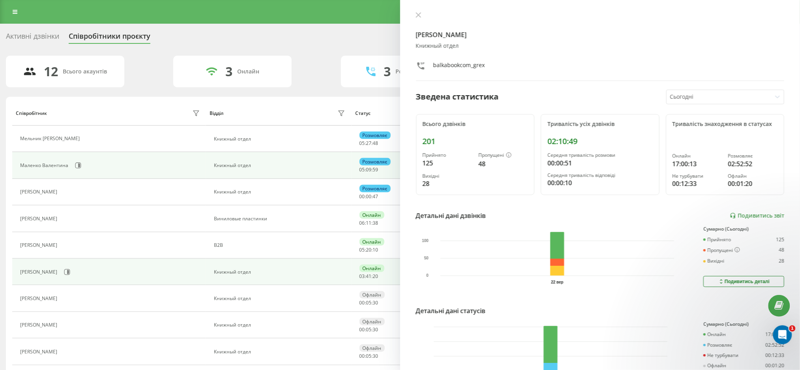
click at [82, 166] on button at bounding box center [78, 165] width 12 height 12
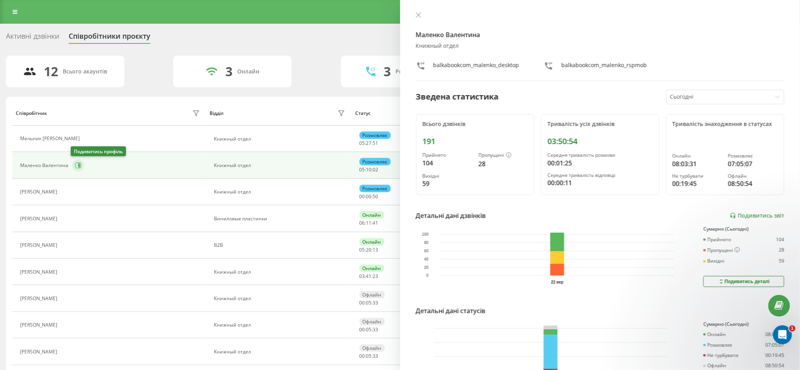
click at [76, 165] on icon at bounding box center [78, 165] width 6 height 6
click at [79, 166] on icon at bounding box center [79, 165] width 2 height 4
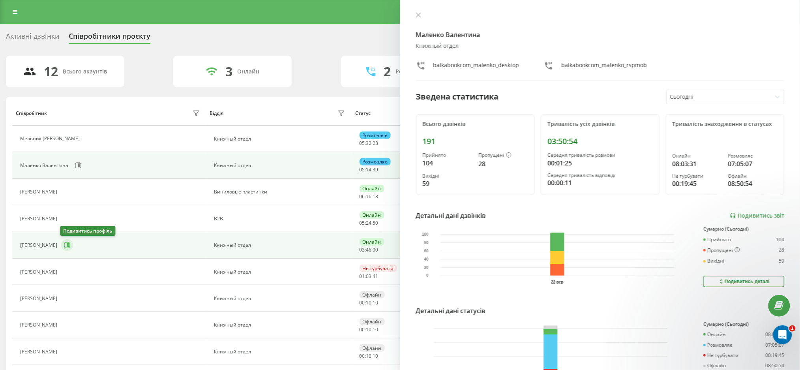
click at [67, 244] on icon at bounding box center [68, 245] width 2 height 4
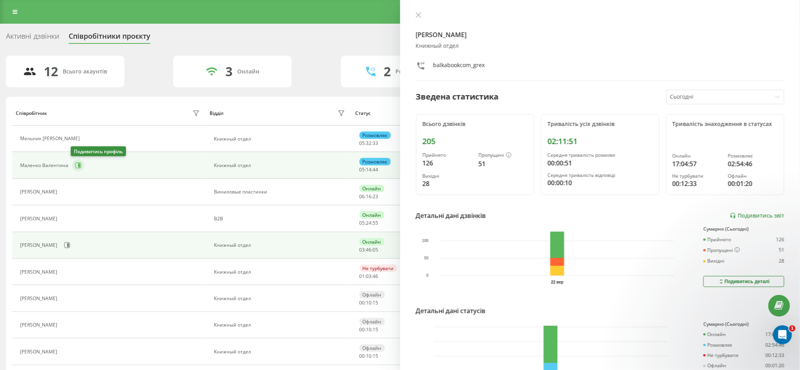
click at [72, 164] on button at bounding box center [78, 165] width 12 height 12
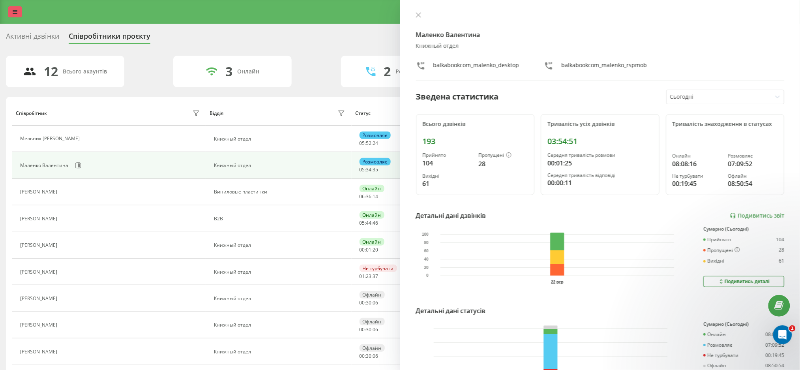
click at [14, 13] on icon at bounding box center [15, 12] width 5 height 6
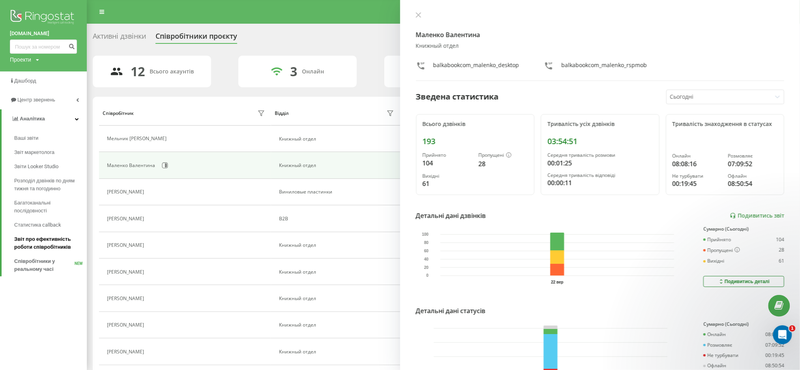
click at [37, 239] on span "Звіт про ефективність роботи співробітників" at bounding box center [48, 243] width 69 height 16
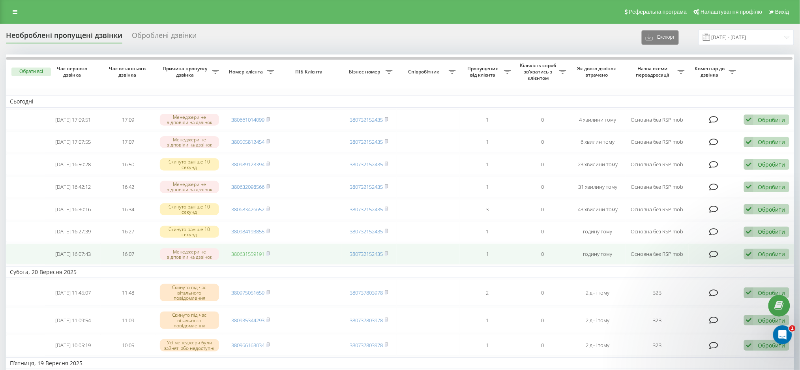
click at [253, 257] on link "380631559191" at bounding box center [247, 253] width 33 height 7
click at [269, 256] on rect at bounding box center [267, 254] width 2 height 4
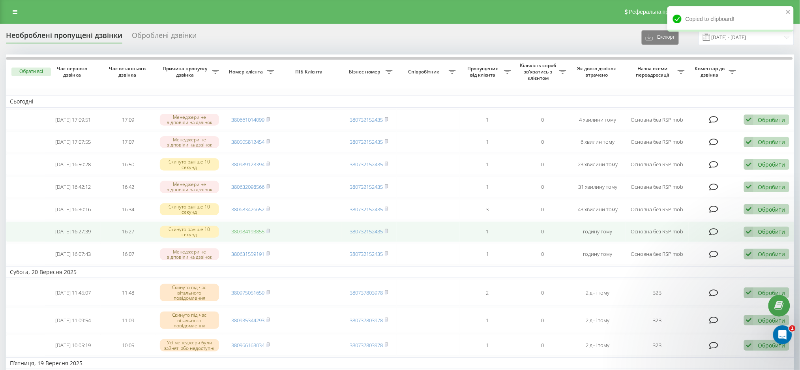
click at [241, 235] on link "380984193855" at bounding box center [247, 231] width 33 height 7
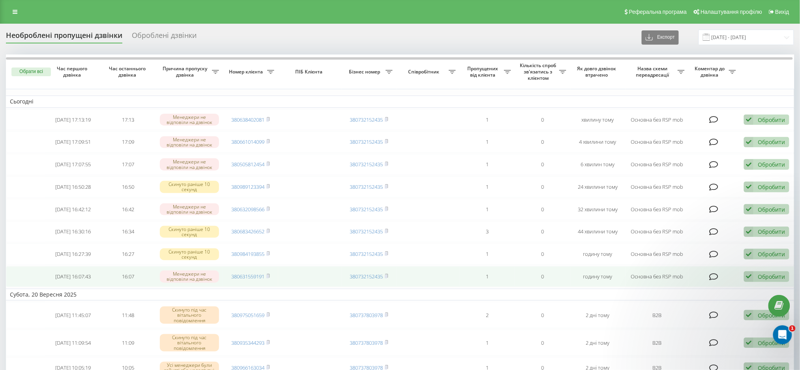
click at [758, 280] on div "Обробити" at bounding box center [770, 276] width 27 height 7
click at [677, 296] on div "Не вдалося зв'язатися" at bounding box center [715, 289] width 148 height 14
click at [244, 280] on link "380683426652" at bounding box center [247, 276] width 33 height 7
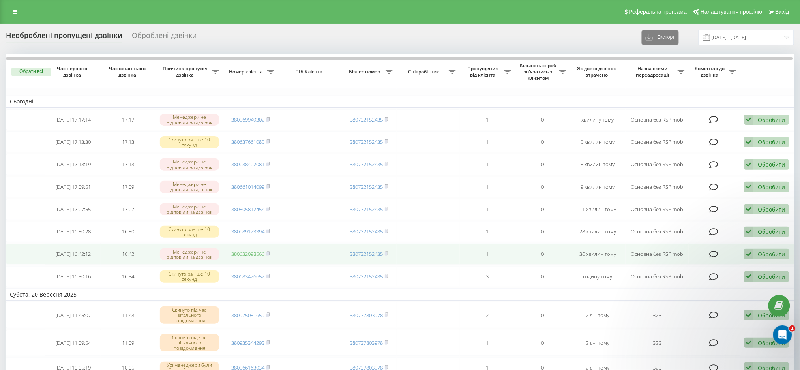
click at [249, 257] on link "380632098566" at bounding box center [247, 253] width 33 height 7
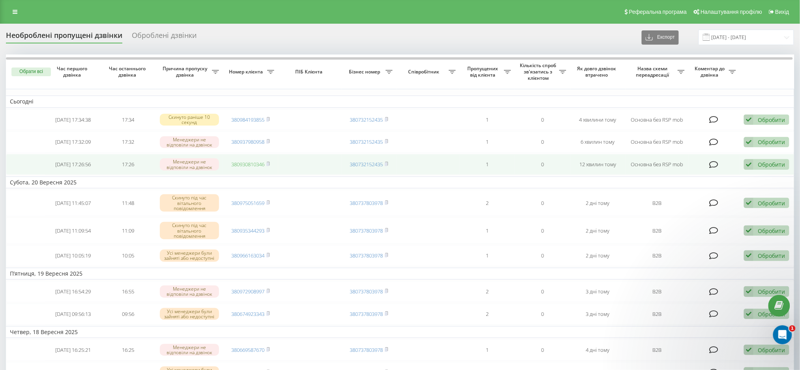
click at [245, 167] on link "380930810346" at bounding box center [247, 164] width 33 height 7
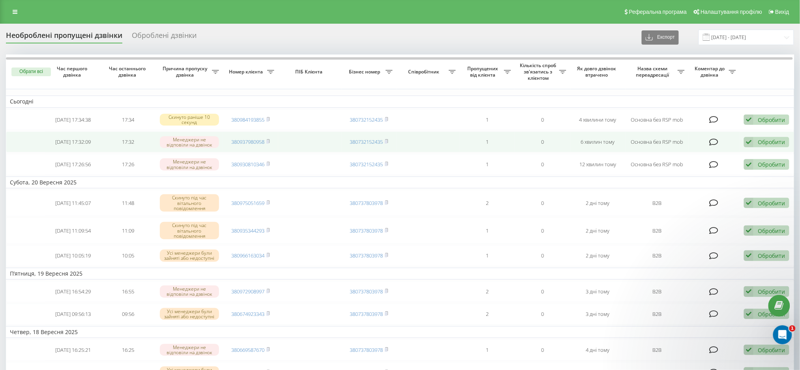
click at [241, 147] on td "380937980958" at bounding box center [250, 141] width 55 height 21
click at [233, 138] on td "380937980958" at bounding box center [250, 141] width 55 height 21
click at [241, 143] on link "380937980958" at bounding box center [247, 141] width 33 height 7
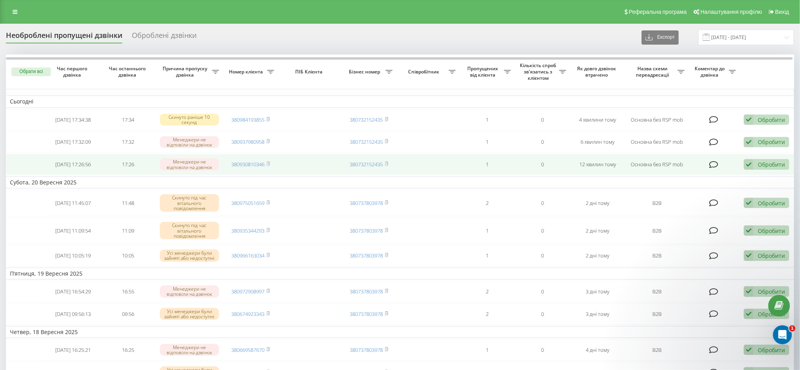
click at [777, 164] on div "Обробити" at bounding box center [770, 164] width 27 height 7
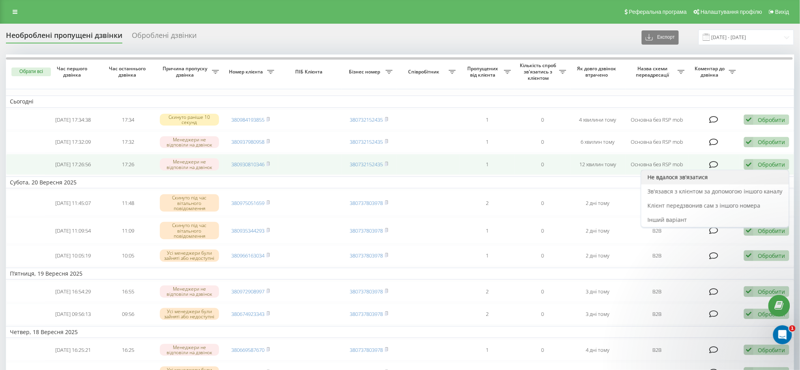
click at [744, 181] on div "Не вдалося зв'язатися" at bounding box center [715, 177] width 148 height 14
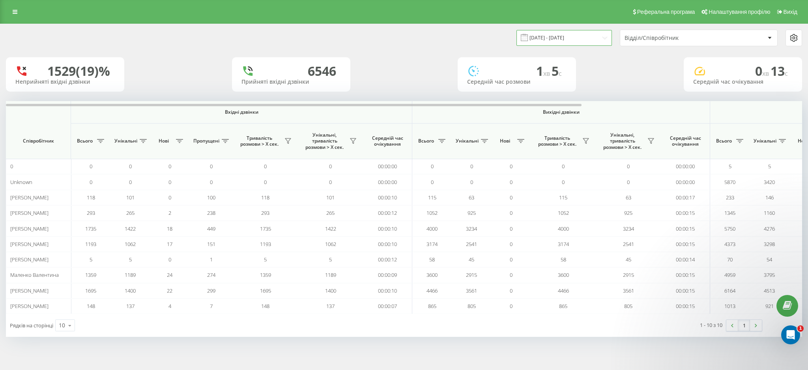
click at [578, 36] on input "[DATE] - [DATE]" at bounding box center [563, 37] width 95 height 15
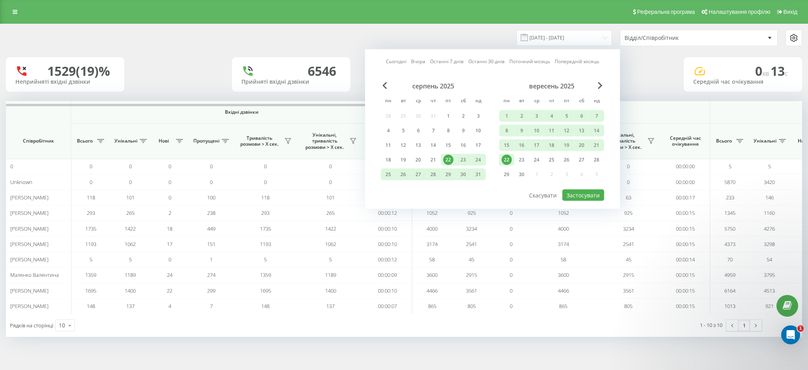
click at [504, 157] on div "22" at bounding box center [506, 160] width 10 height 10
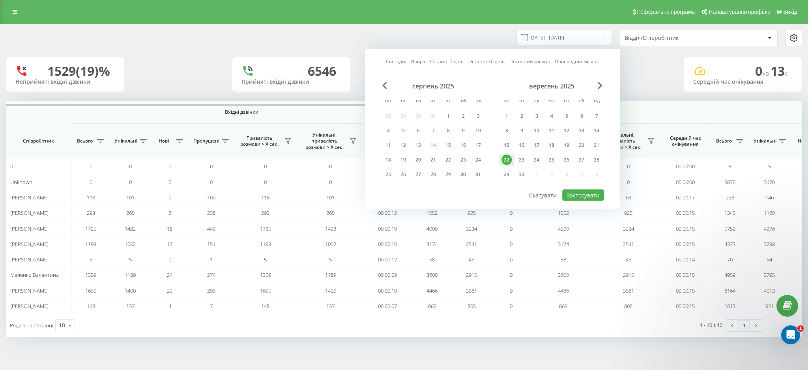
click at [504, 157] on div "22" at bounding box center [506, 160] width 10 height 10
click at [573, 193] on button "Застосувати" at bounding box center [583, 194] width 42 height 11
type input "[DATE] - [DATE]"
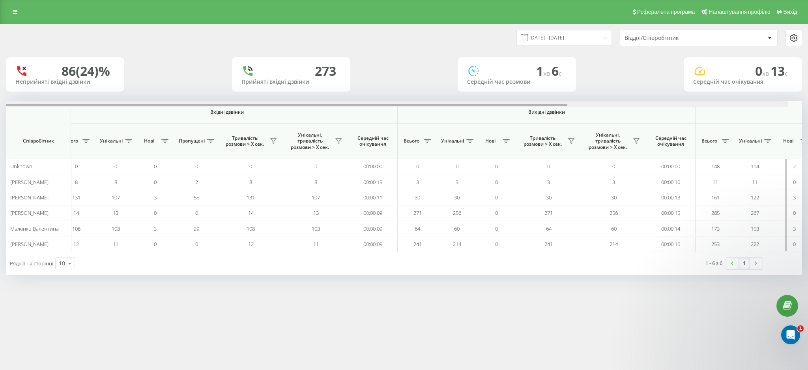
scroll to position [0, 305]
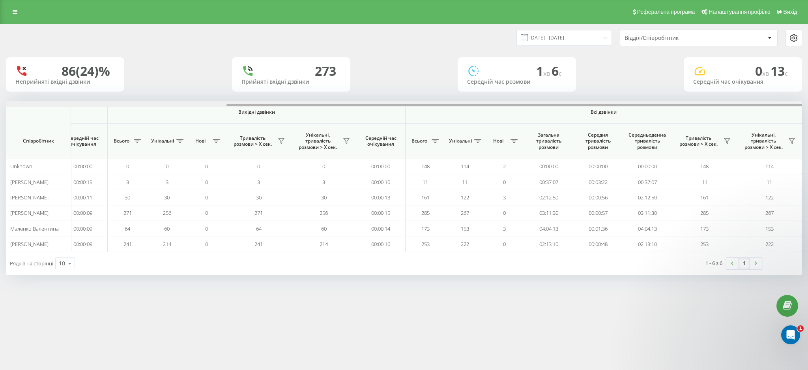
drag, startPoint x: 363, startPoint y: 105, endPoint x: 756, endPoint y: 99, distance: 392.6
click at [756, 99] on div "22.09.2025 - 22.09.2025 Відділ/Співробітник 86 (24)% Неприйняті вхідні дзвінки …" at bounding box center [404, 149] width 796 height 251
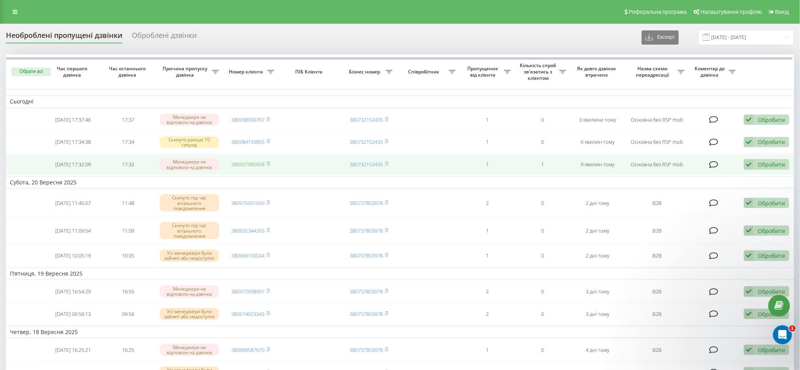
click at [251, 166] on link "380937980958" at bounding box center [247, 164] width 33 height 7
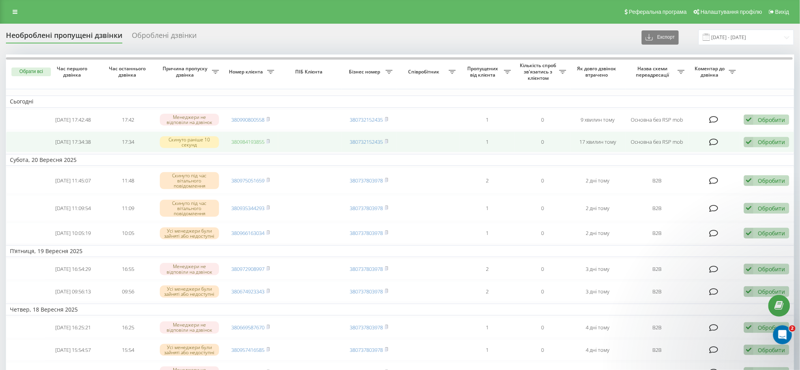
click at [237, 144] on link "380984193855" at bounding box center [247, 141] width 33 height 7
click at [764, 142] on div "Обробити" at bounding box center [770, 141] width 27 height 7
click at [687, 181] on span "Клієнт передзвонив сам з іншого номера" at bounding box center [703, 182] width 113 height 7
